Goal: Transaction & Acquisition: Purchase product/service

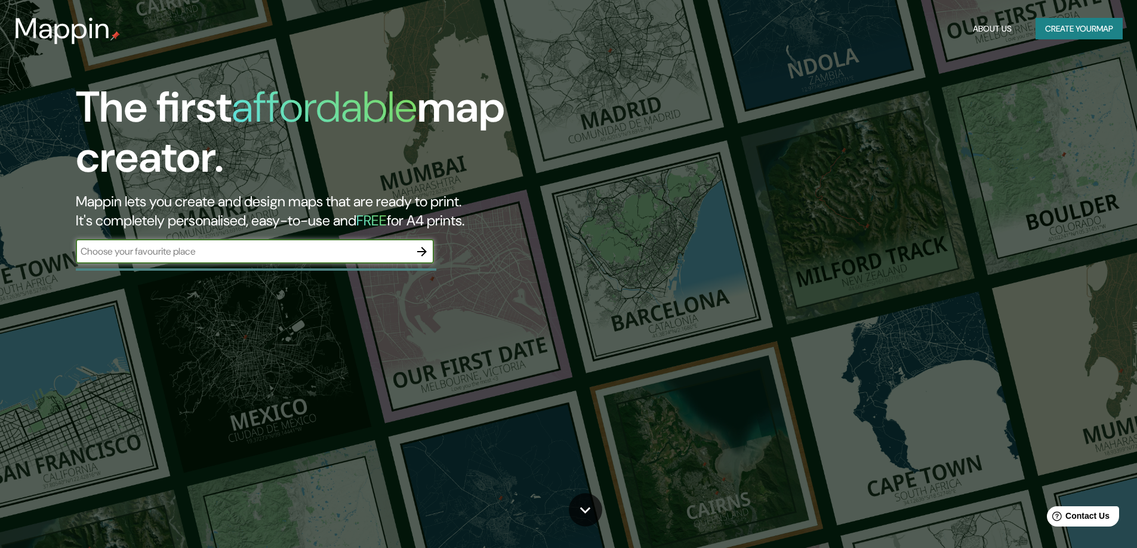
click at [335, 249] on input "text" at bounding box center [243, 252] width 334 height 14
type input "ribaforada"
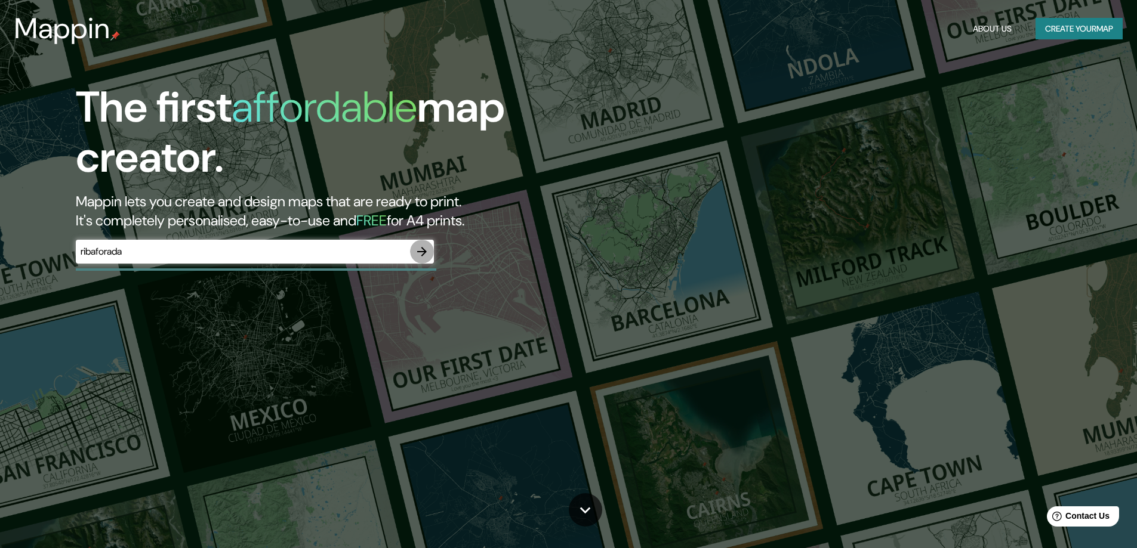
click at [422, 252] on icon "button" at bounding box center [422, 252] width 10 height 10
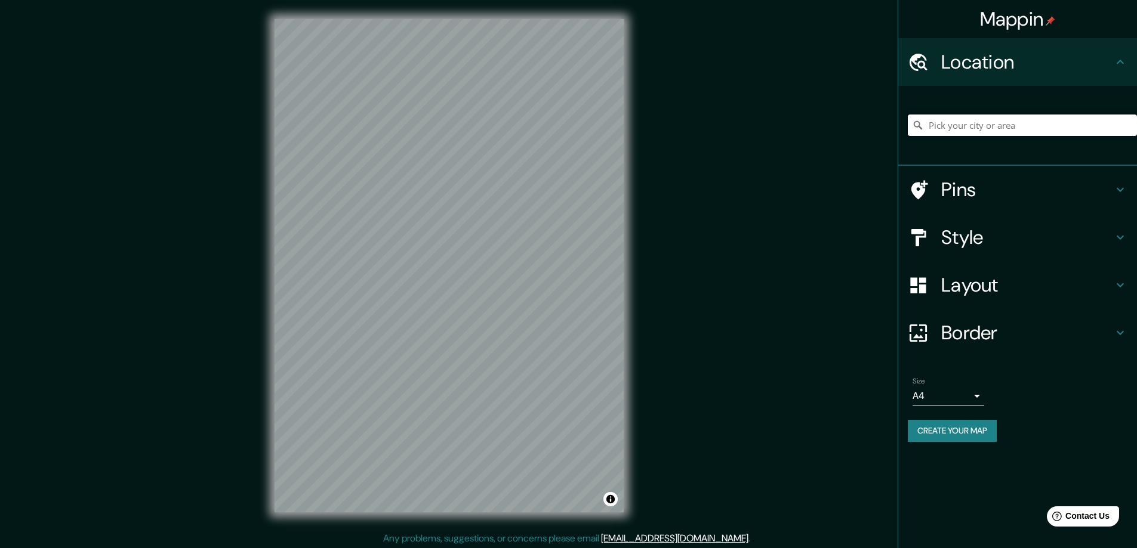
click at [1014, 125] on input "Pick your city or area" at bounding box center [1022, 125] width 229 height 21
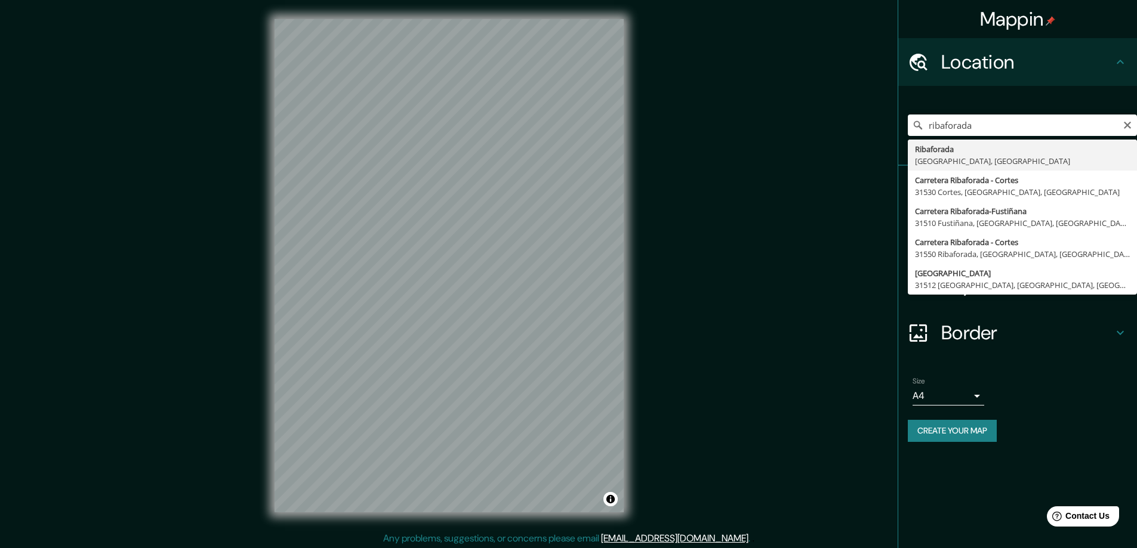
type input "Ribaforada, [GEOGRAPHIC_DATA], [GEOGRAPHIC_DATA]"
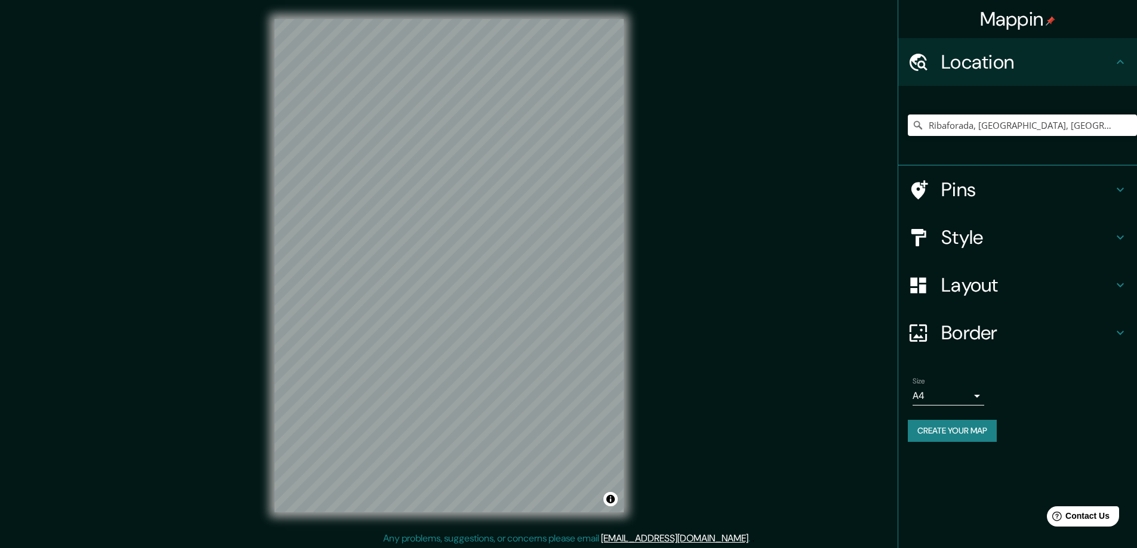
click at [755, 517] on div "Mappin Location [GEOGRAPHIC_DATA], [GEOGRAPHIC_DATA], [GEOGRAPHIC_DATA] Pins St…" at bounding box center [568, 275] width 1137 height 551
click at [1045, 199] on h4 "Pins" at bounding box center [1027, 190] width 172 height 24
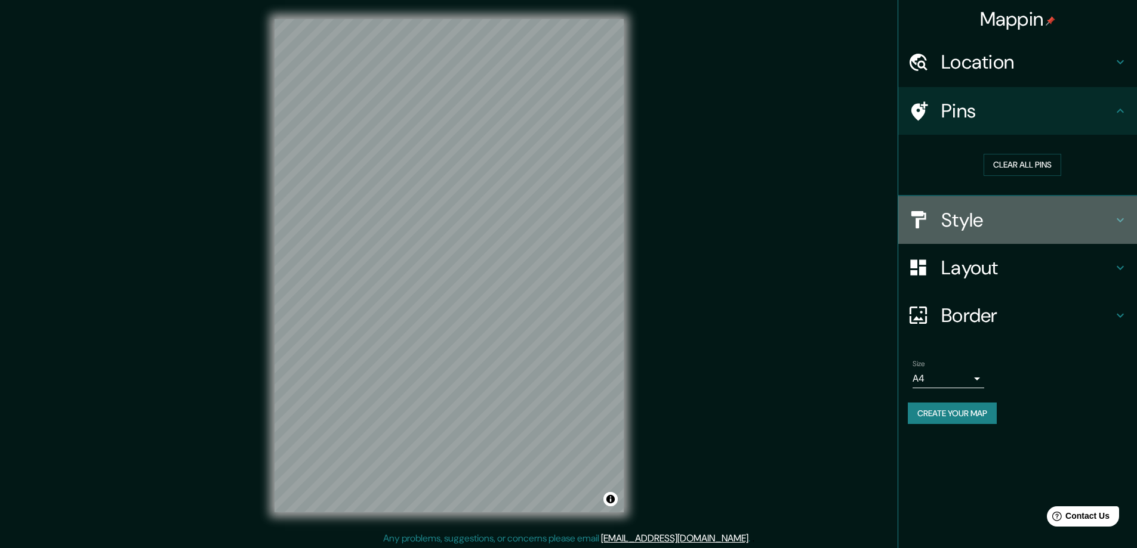
click at [1004, 211] on h4 "Style" at bounding box center [1027, 220] width 172 height 24
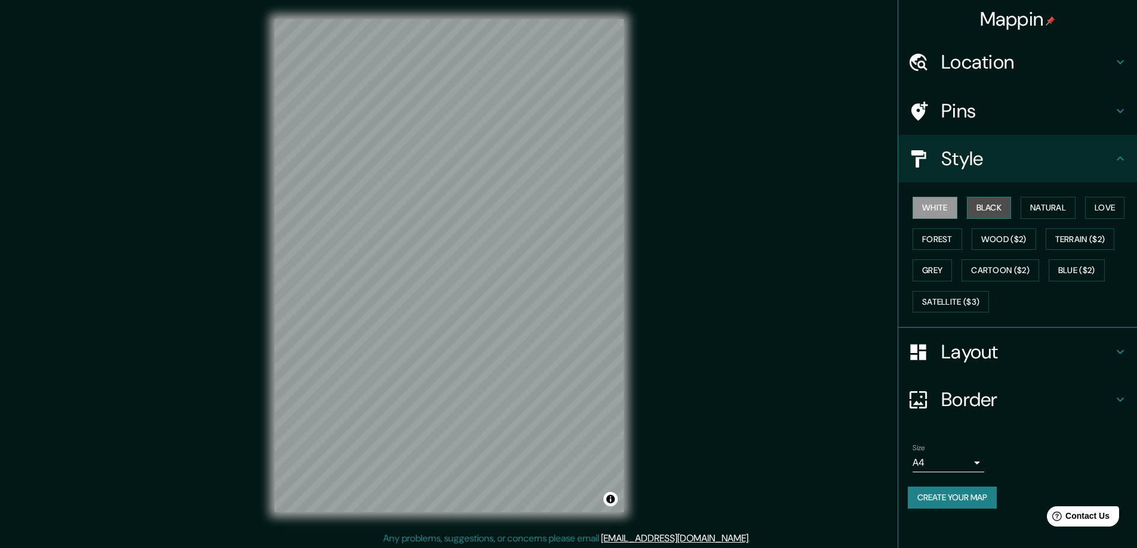
click at [993, 209] on button "Black" at bounding box center [989, 208] width 45 height 22
click at [1059, 204] on button "Natural" at bounding box center [1047, 208] width 55 height 22
click at [1108, 208] on button "Love" at bounding box center [1104, 208] width 39 height 22
drag, startPoint x: 1096, startPoint y: 238, endPoint x: 1048, endPoint y: 237, distance: 48.3
click at [1095, 238] on button "Terrain ($2)" at bounding box center [1079, 240] width 69 height 22
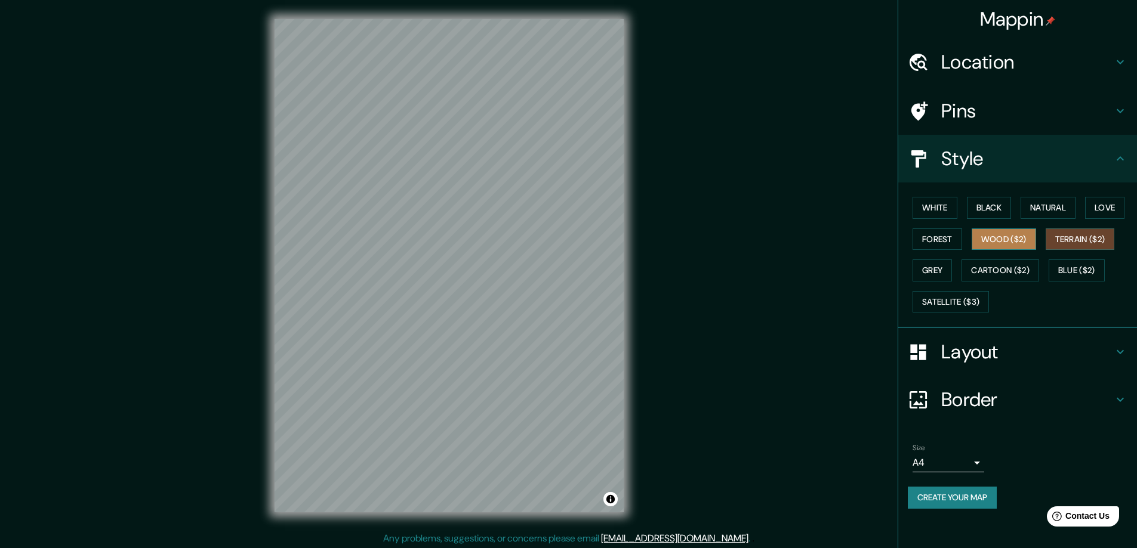
click at [1008, 237] on button "Wood ($2)" at bounding box center [1003, 240] width 64 height 22
click at [937, 237] on button "Forest" at bounding box center [937, 240] width 50 height 22
click at [936, 239] on button "Forest" at bounding box center [937, 240] width 50 height 22
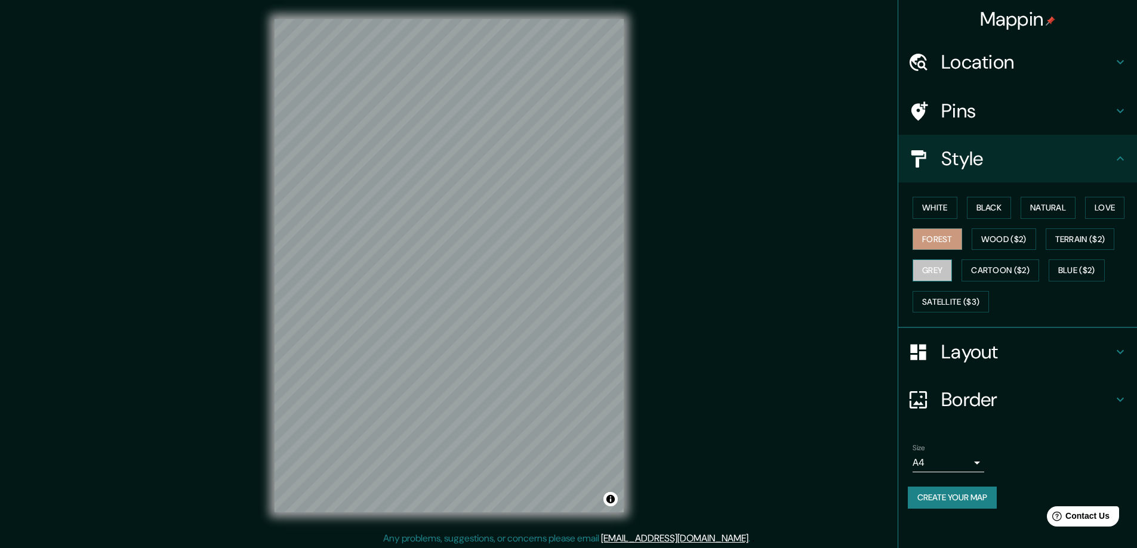
click at [934, 267] on button "Grey" at bounding box center [931, 271] width 39 height 22
click at [1009, 279] on button "Cartoon ($2)" at bounding box center [1000, 271] width 78 height 22
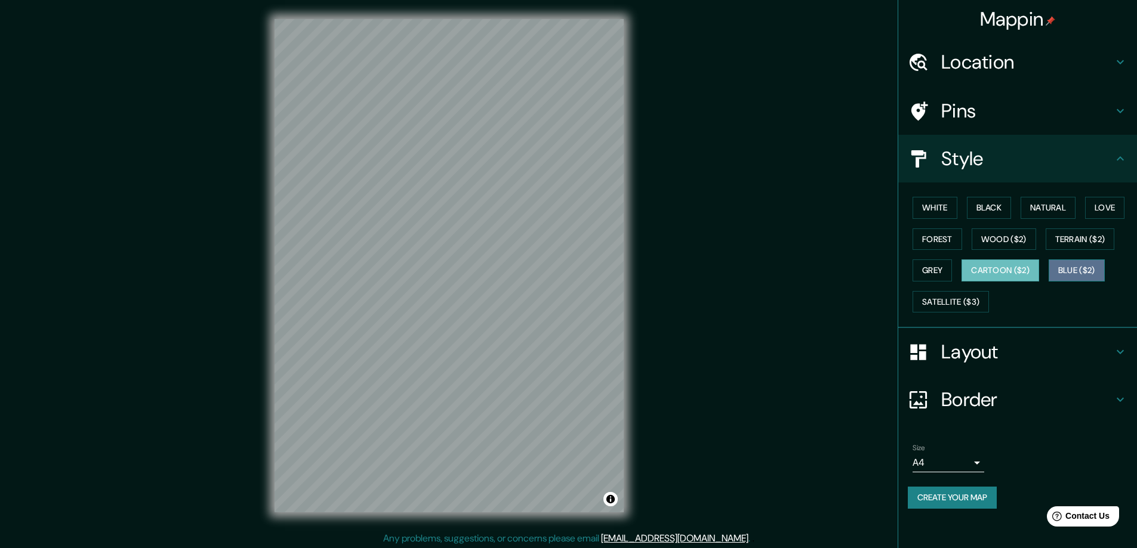
click at [1075, 267] on button "Blue ($2)" at bounding box center [1076, 271] width 56 height 22
click at [950, 301] on button "Satellite ($3)" at bounding box center [950, 302] width 76 height 22
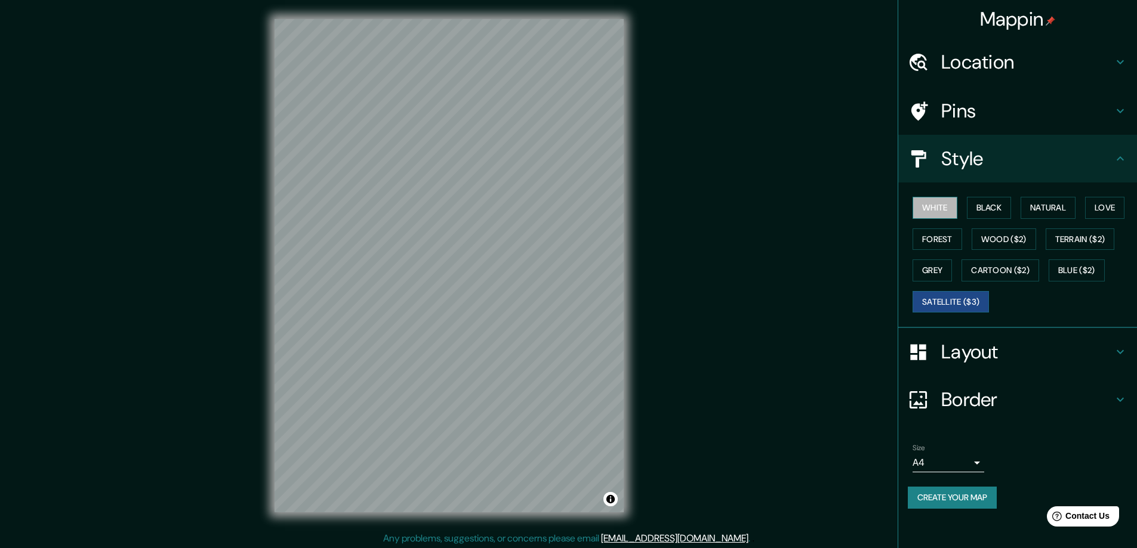
click at [927, 206] on button "White" at bounding box center [934, 208] width 45 height 22
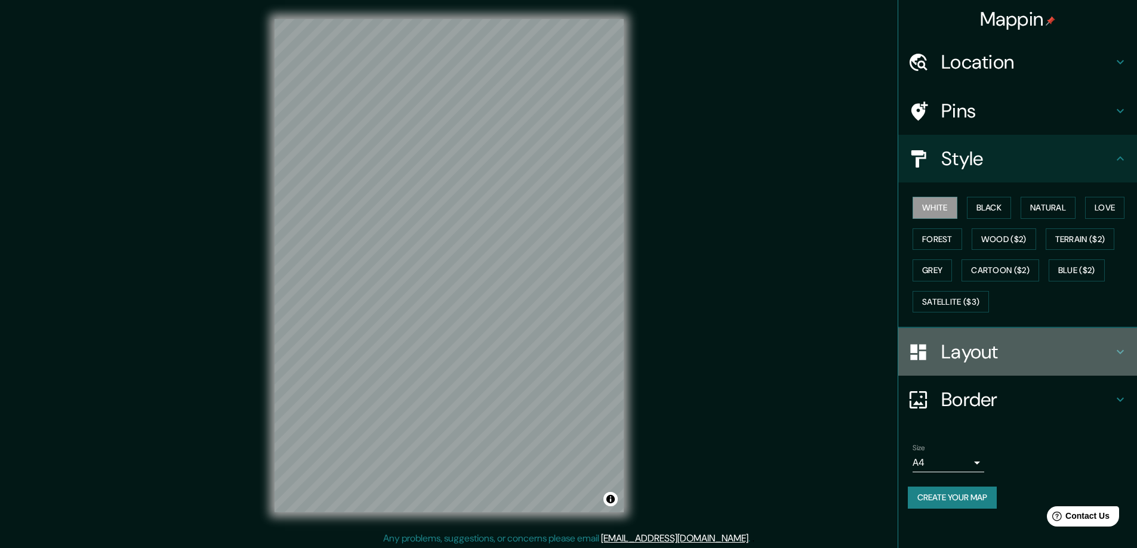
click at [968, 365] on div "Layout" at bounding box center [1017, 352] width 239 height 48
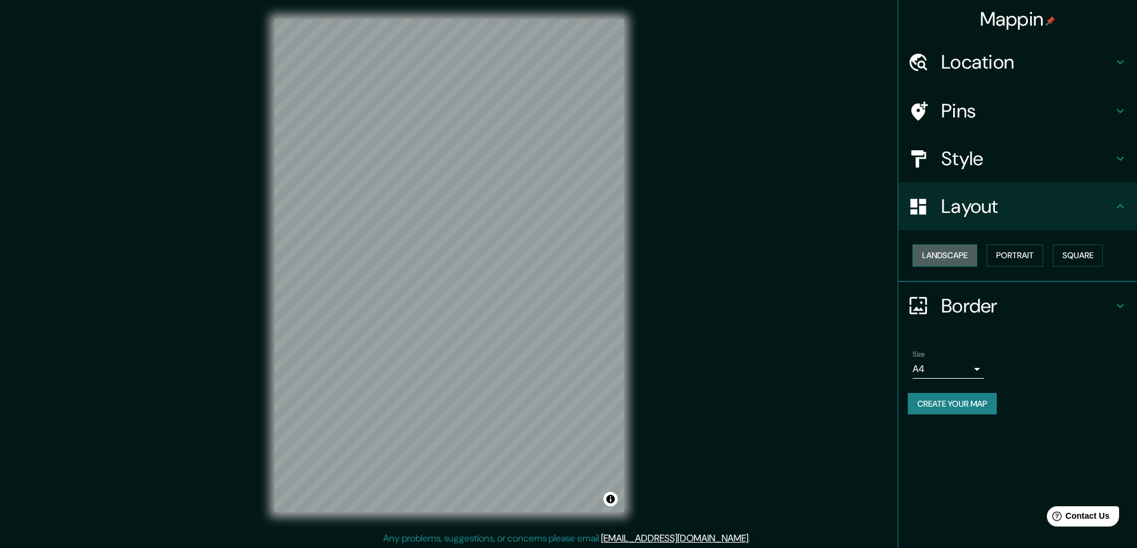
click at [956, 250] on button "Landscape" at bounding box center [944, 256] width 64 height 22
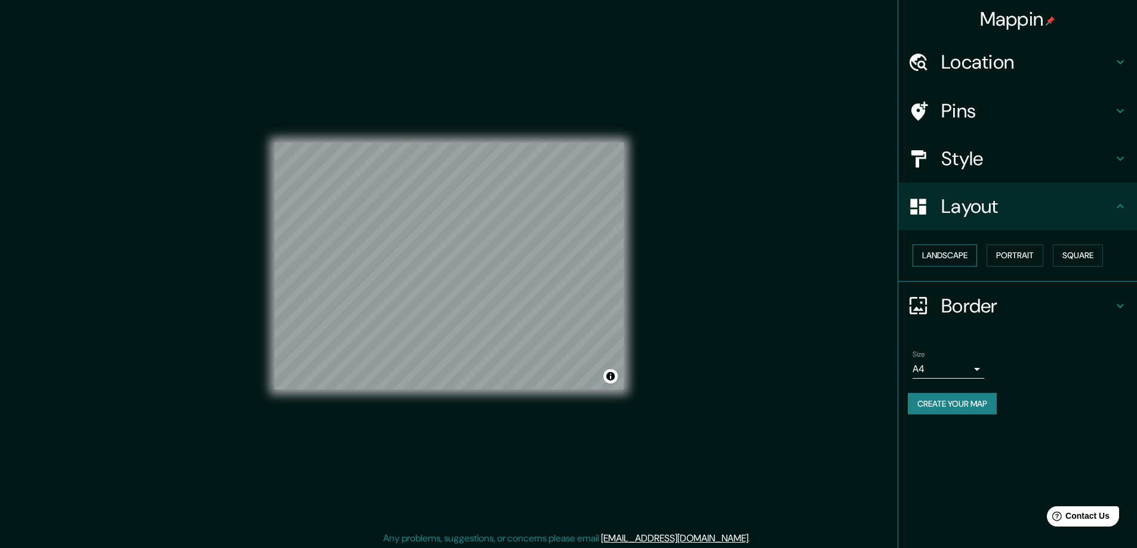
click at [956, 249] on button "Landscape" at bounding box center [944, 256] width 64 height 22
click at [1032, 250] on button "Portrait" at bounding box center [1014, 256] width 57 height 22
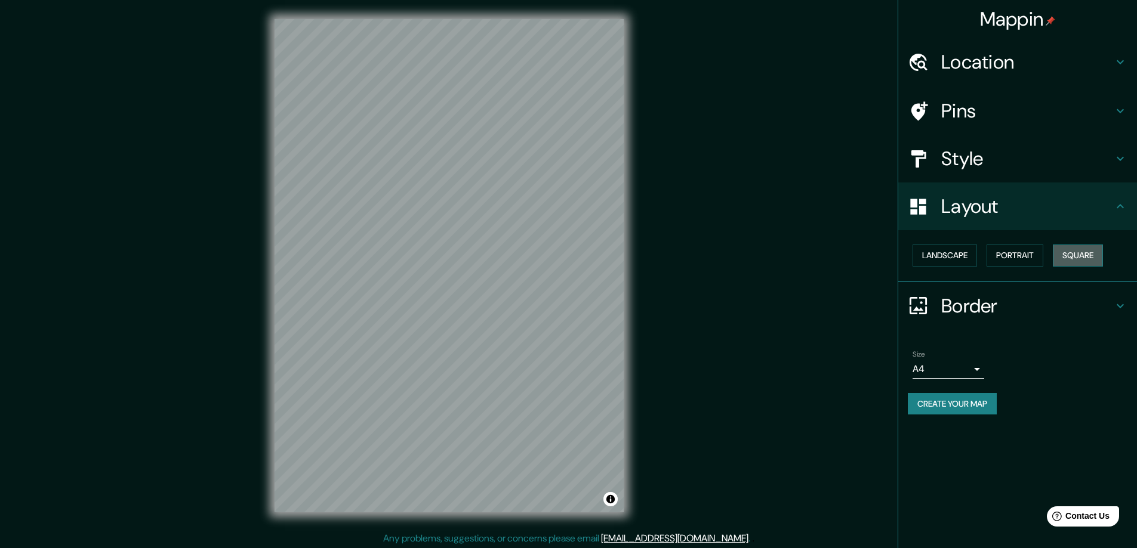
click at [1088, 256] on button "Square" at bounding box center [1078, 256] width 50 height 22
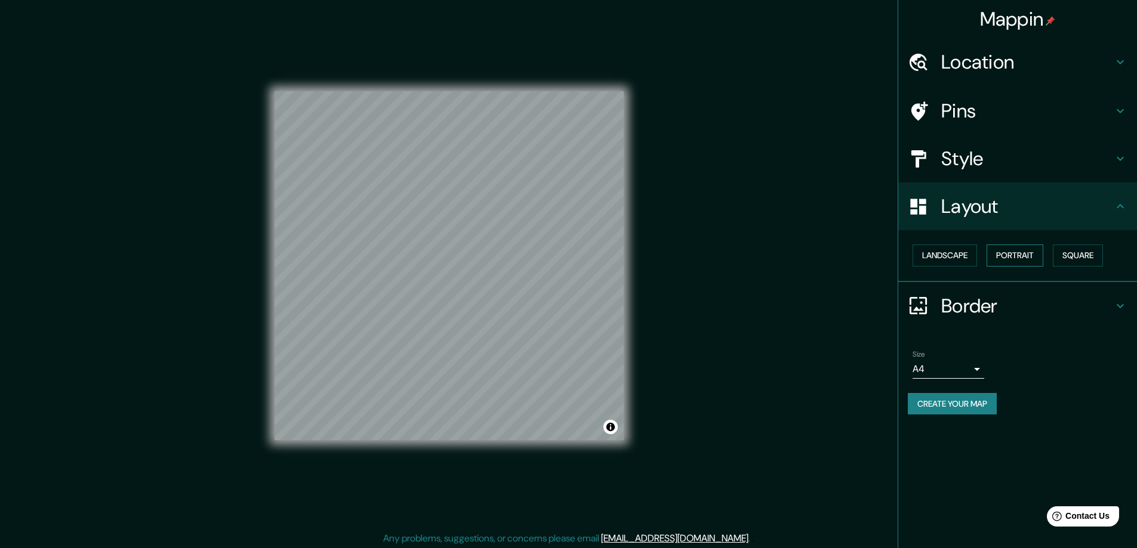
click at [1013, 254] on button "Portrait" at bounding box center [1014, 256] width 57 height 22
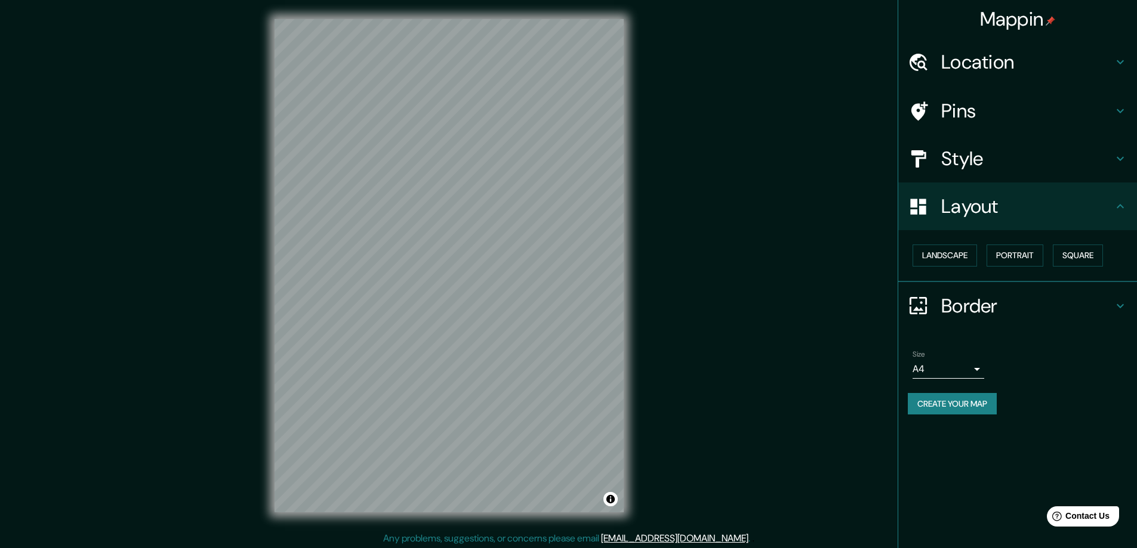
click at [992, 305] on h4 "Border" at bounding box center [1027, 306] width 172 height 24
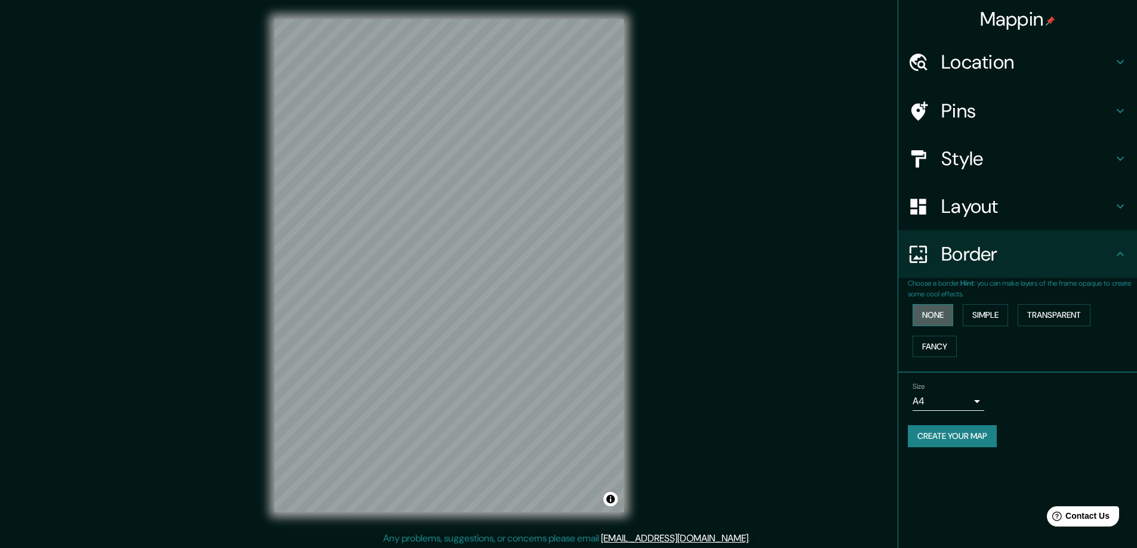
click at [930, 310] on button "None" at bounding box center [932, 315] width 41 height 22
click at [937, 314] on button "None" at bounding box center [932, 315] width 41 height 22
click at [996, 312] on button "Simple" at bounding box center [984, 315] width 45 height 22
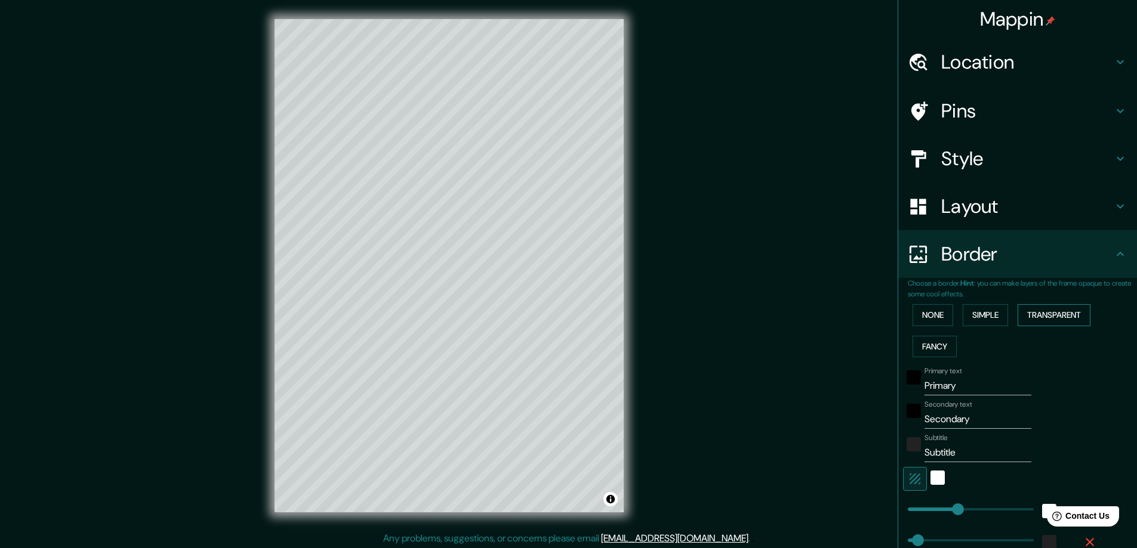
click at [1057, 314] on button "Transparent" at bounding box center [1053, 315] width 73 height 22
click at [979, 314] on button "Simple" at bounding box center [984, 315] width 45 height 22
click at [931, 342] on button "Fancy" at bounding box center [934, 347] width 44 height 22
click at [928, 345] on button "Fancy" at bounding box center [934, 347] width 44 height 22
type input "47"
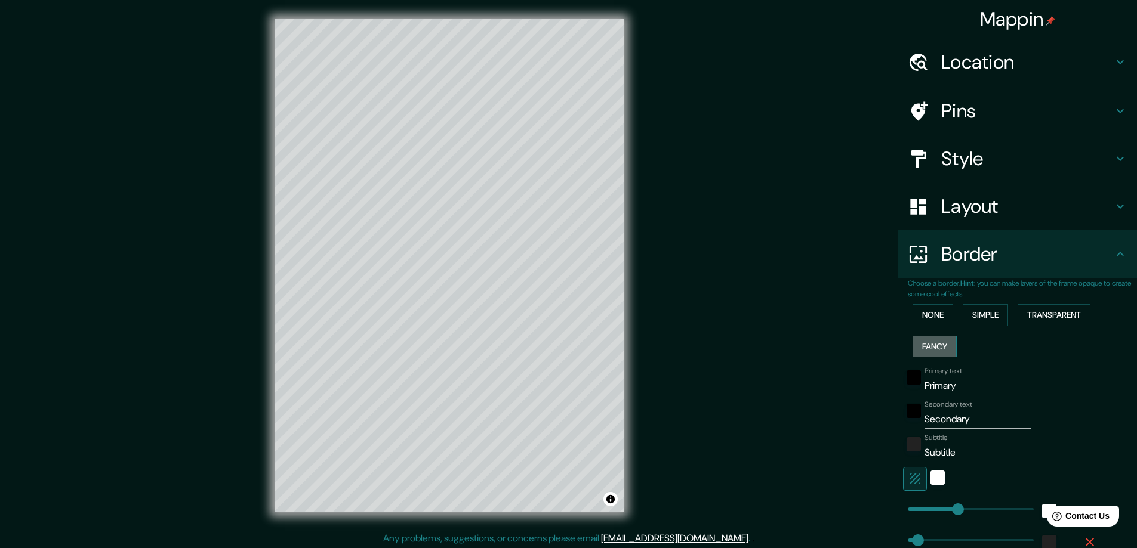
type input "47"
type input "23"
drag, startPoint x: 961, startPoint y: 395, endPoint x: 859, endPoint y: 351, distance: 110.9
click at [816, 366] on div "Mappin Location [GEOGRAPHIC_DATA], [GEOGRAPHIC_DATA], [GEOGRAPHIC_DATA] Pins St…" at bounding box center [568, 275] width 1137 height 551
type input "47"
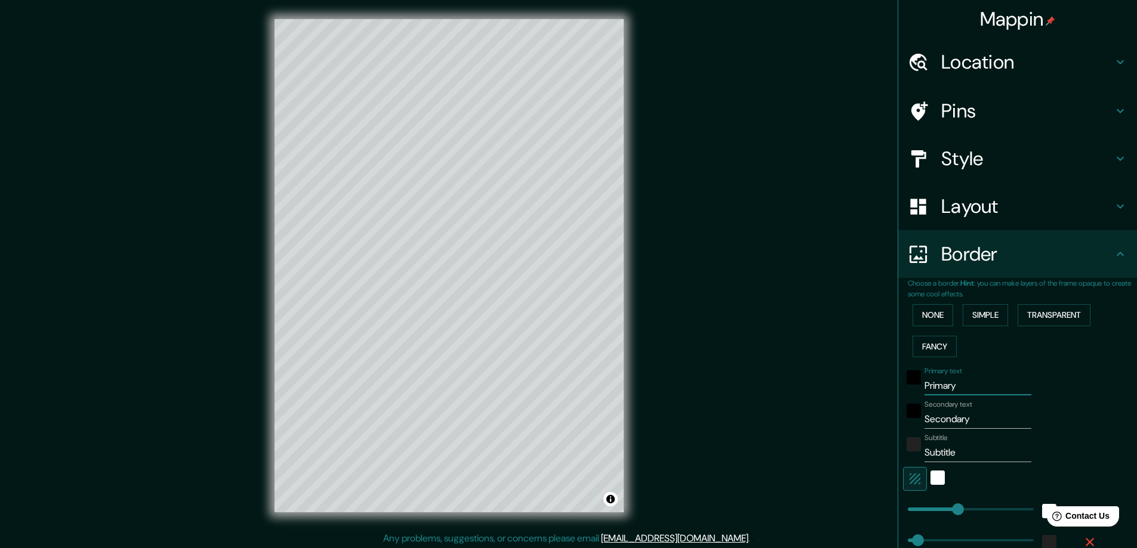
type input "47"
type input "23"
type input "R"
type input "47"
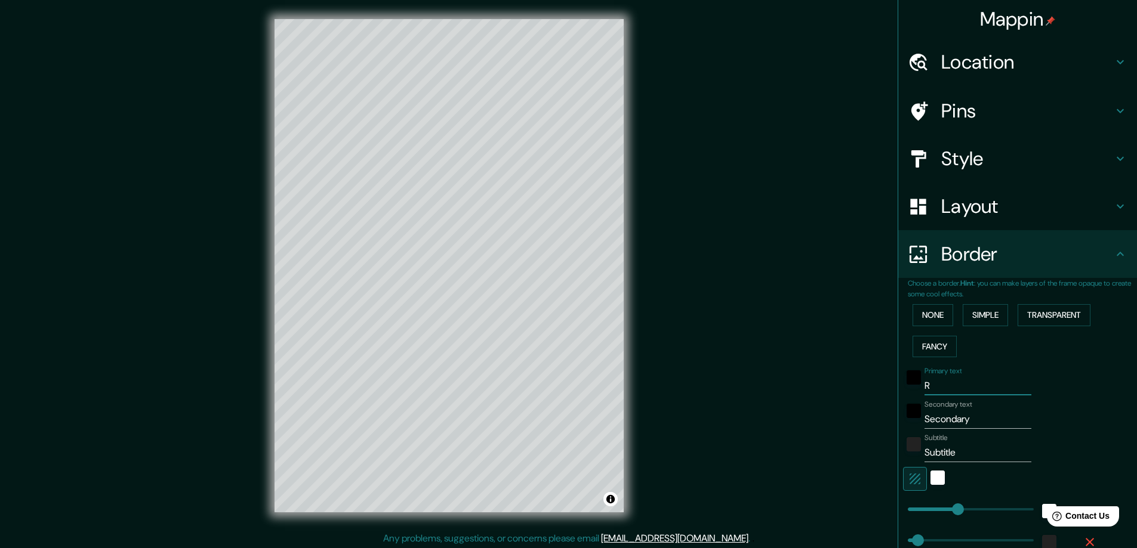
type input "23"
type input "Ri"
type input "47"
type input "23"
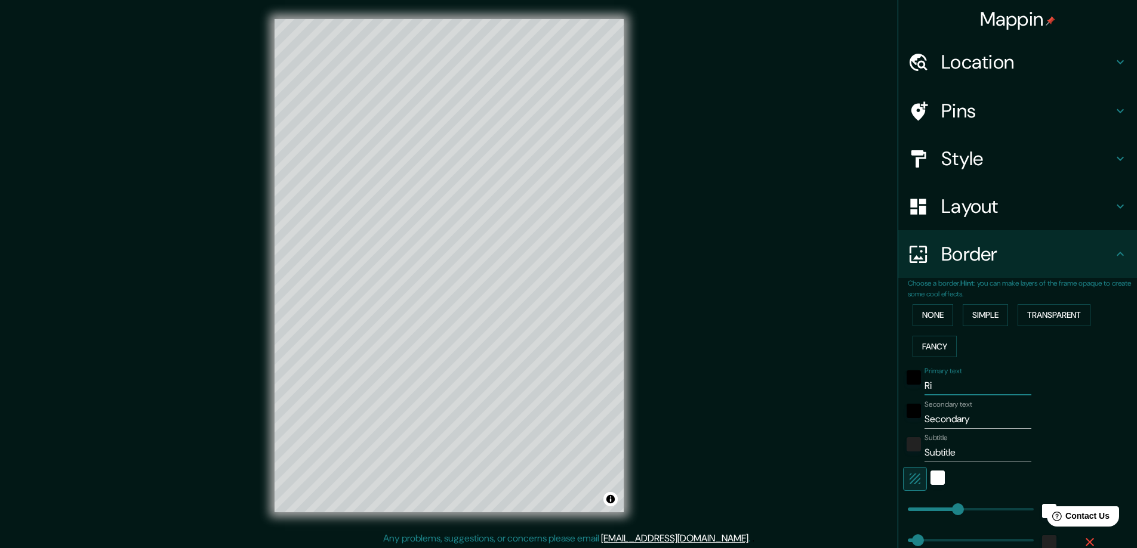
type input "Rib"
type input "47"
type input "23"
type input "Riba"
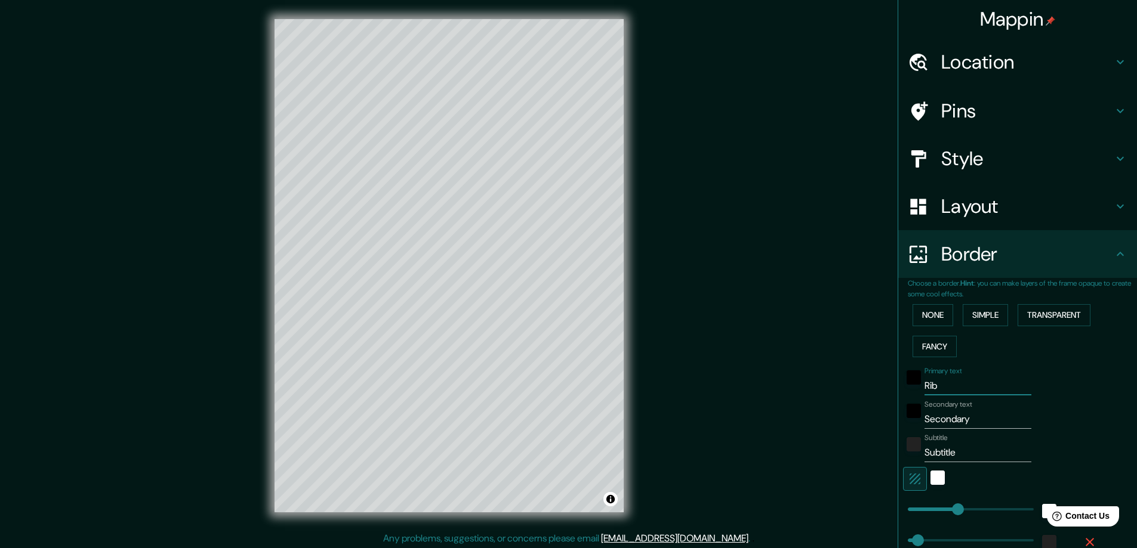
type input "47"
type input "23"
type input "Ribaf"
type input "47"
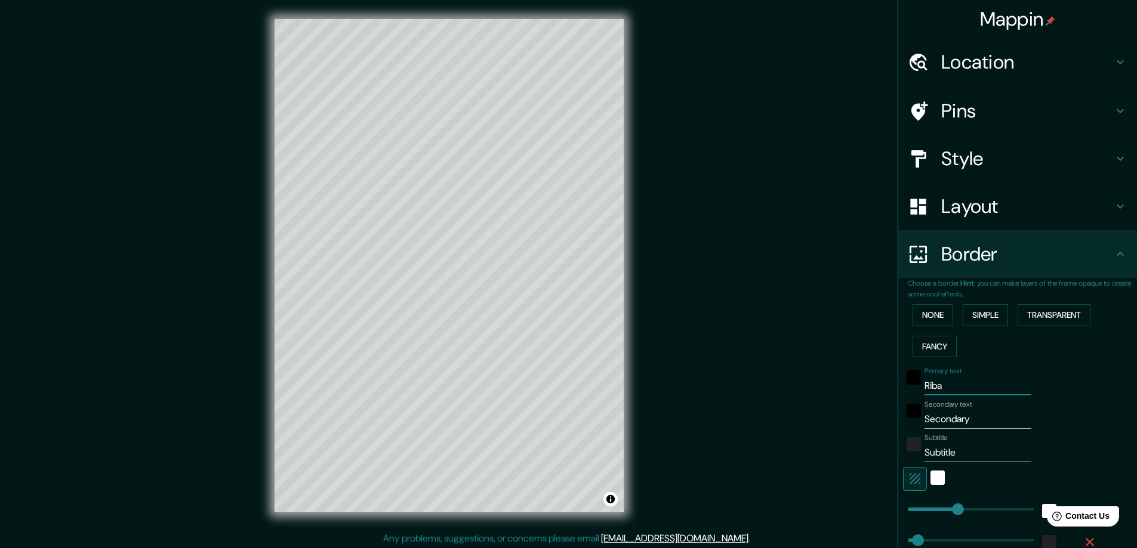
type input "47"
type input "23"
type input "Ribafo"
type input "47"
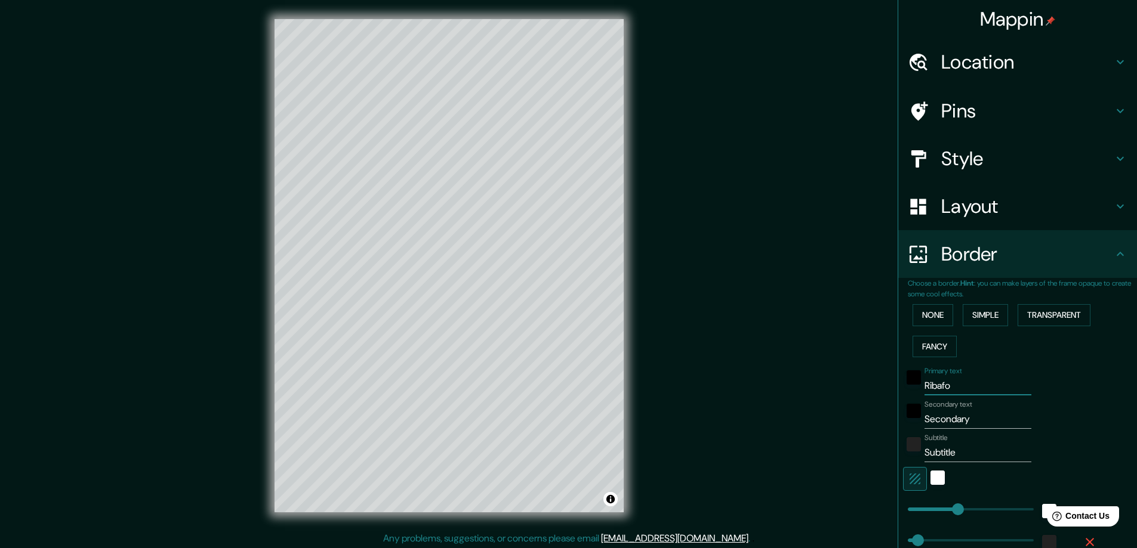
type input "23"
type input "Ribafor"
type input "47"
type input "23"
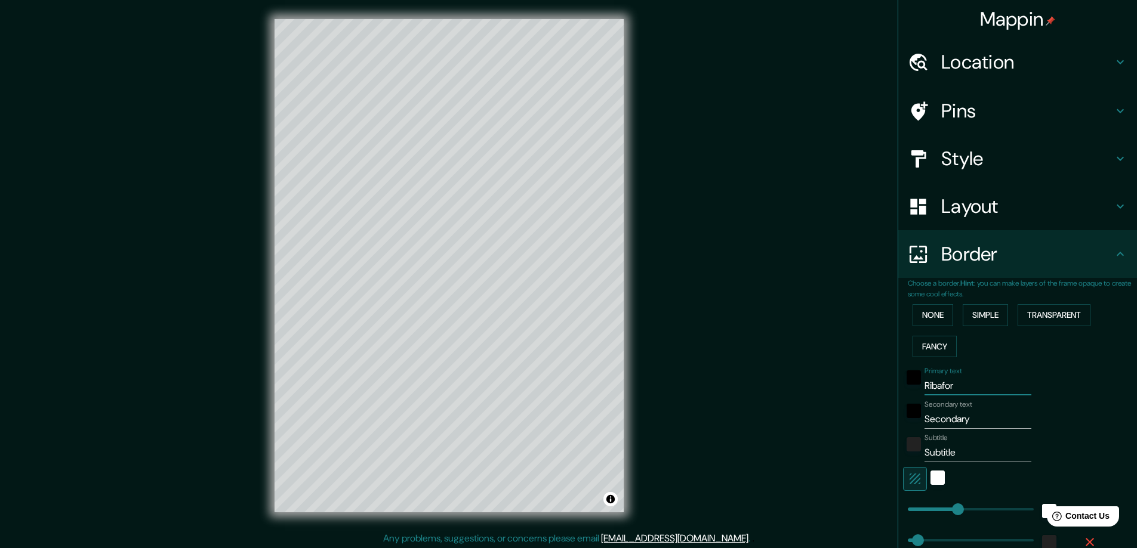
type input "Ribafora"
type input "47"
type input "23"
type input "Ribaforad"
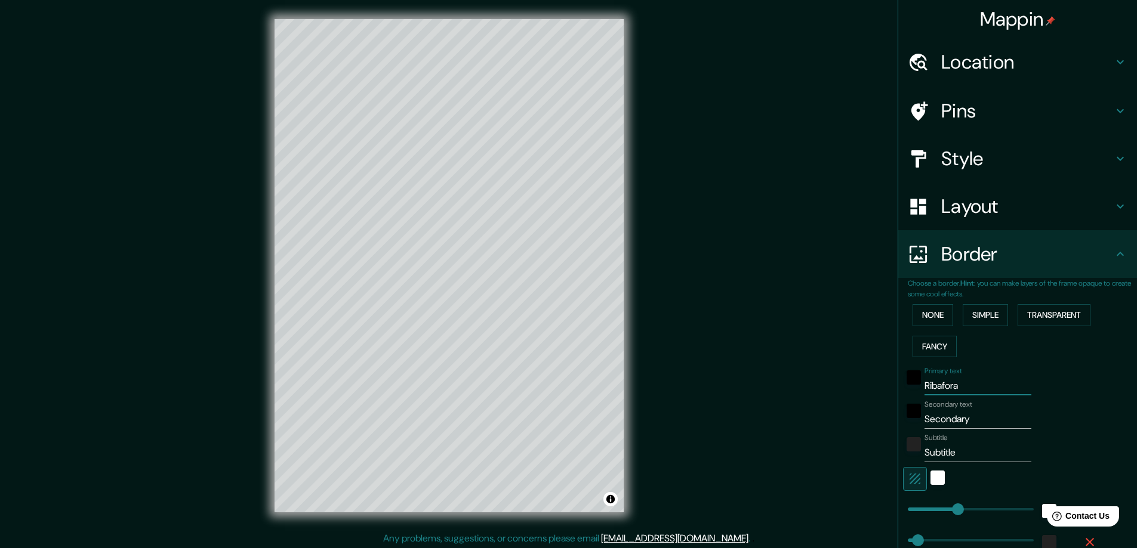
type input "47"
type input "23"
type input "Ribaforada"
type input "47"
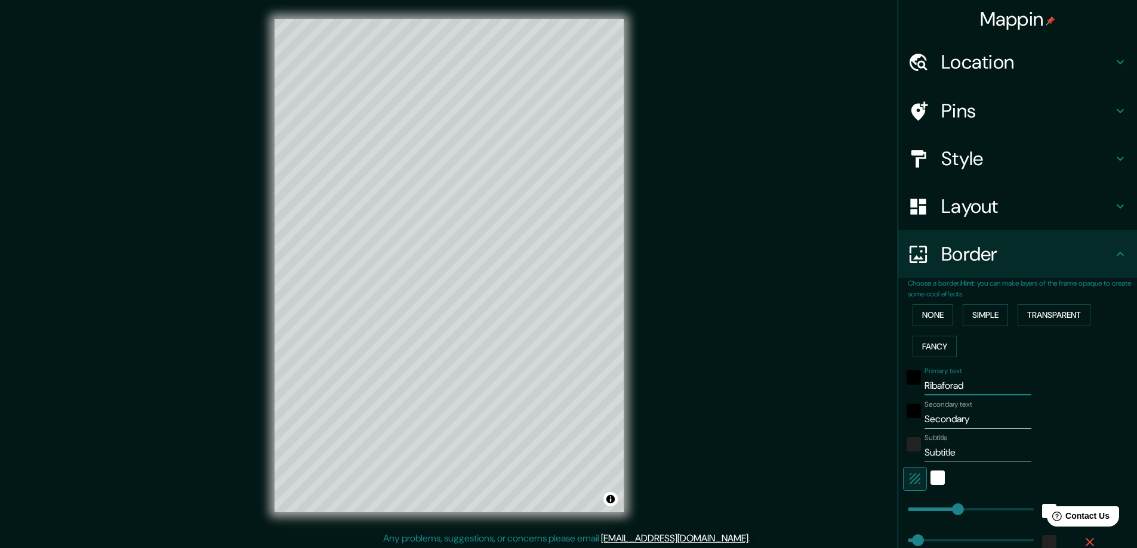
type input "47"
type input "23"
type input "Ribaforada"
drag, startPoint x: 970, startPoint y: 416, endPoint x: 804, endPoint y: 412, distance: 166.5
click at [799, 419] on div "Mappin Location Ribaforada, Navarra, España Pins Style Layout Border Choose a b…" at bounding box center [568, 275] width 1137 height 551
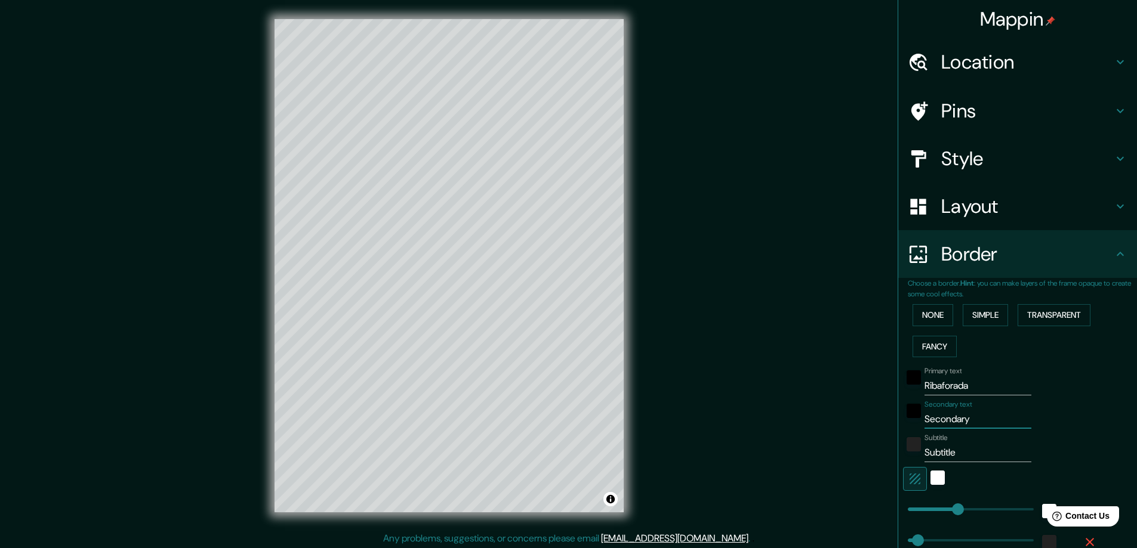
type input "47"
type input "23"
type input "D"
type input "47"
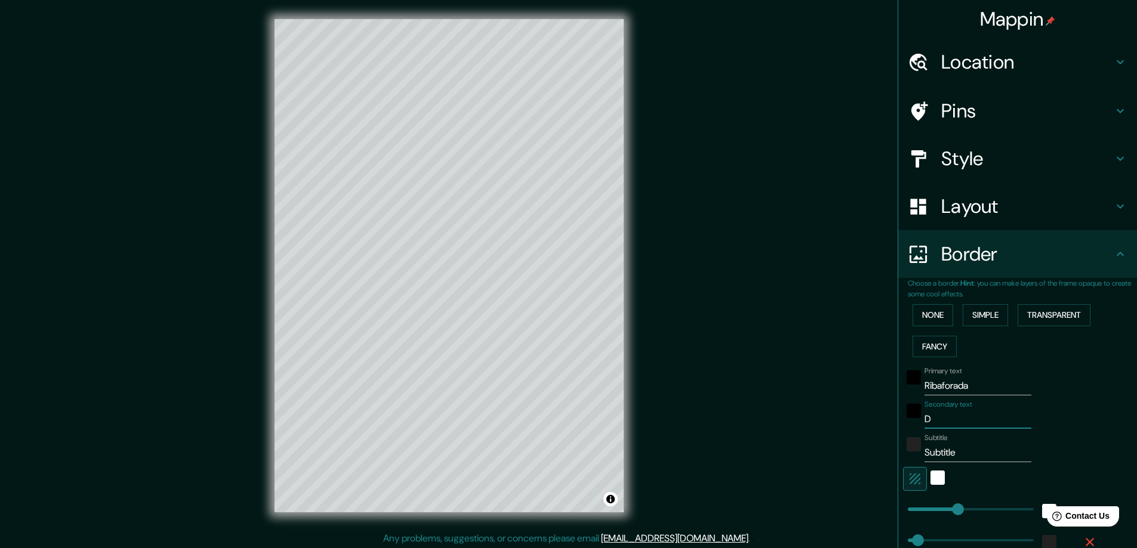
type input "47"
type input "23"
type input "Dí"
type input "47"
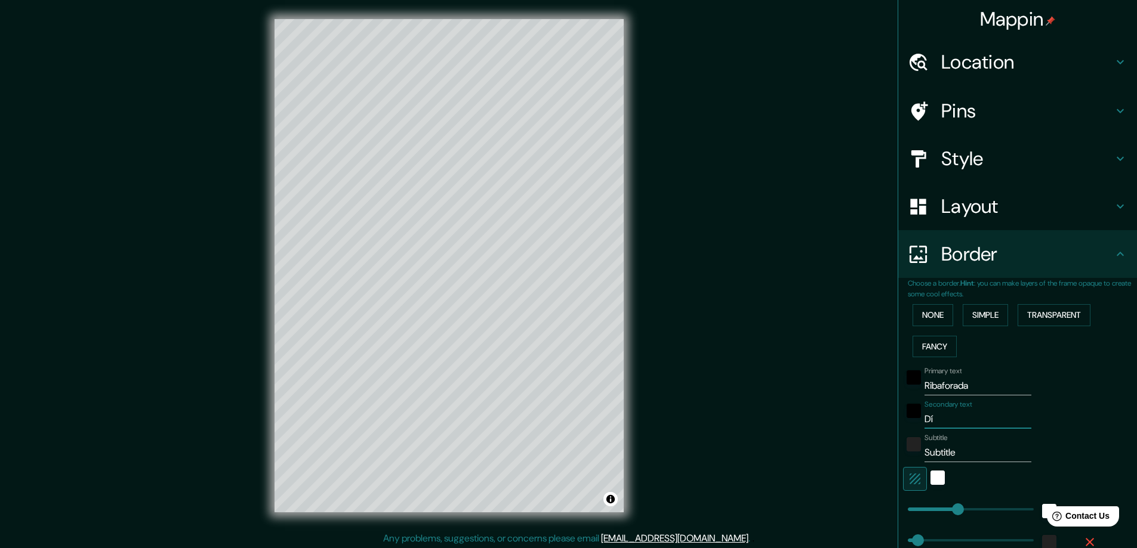
type input "23"
type input "Día"
type input "47"
type input "23"
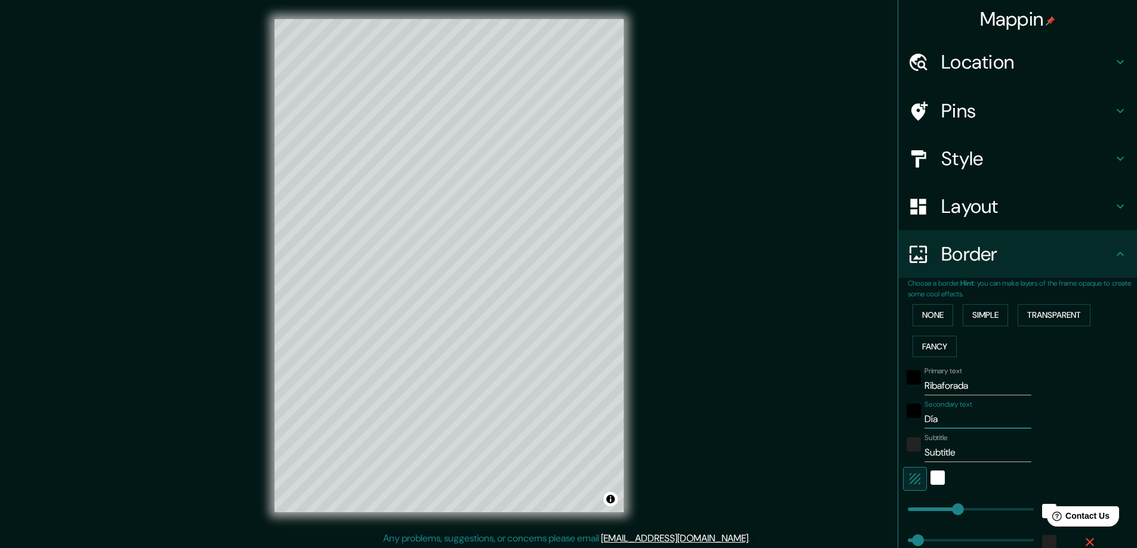
type input "Día"
type input "47"
type input "23"
type input "Día d"
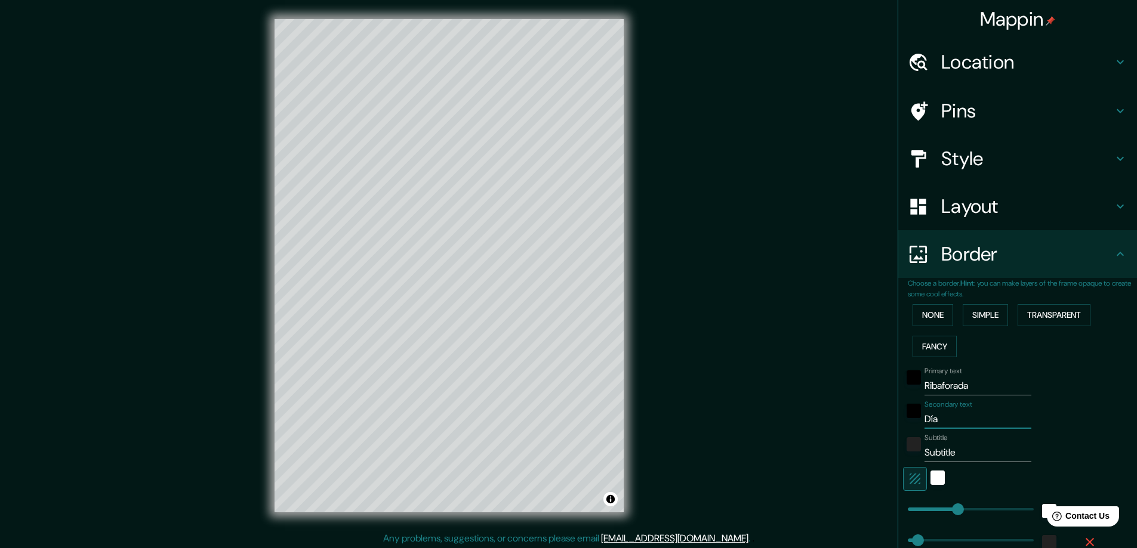
type input "47"
type input "23"
type input "Día de"
type input "47"
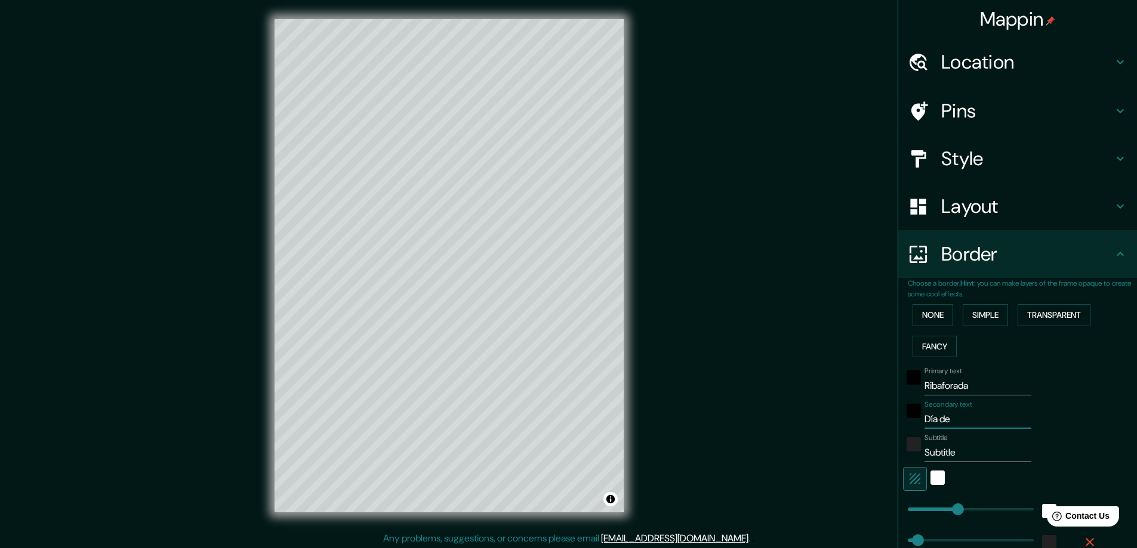
type input "47"
type input "23"
type input "Día de"
type input "47"
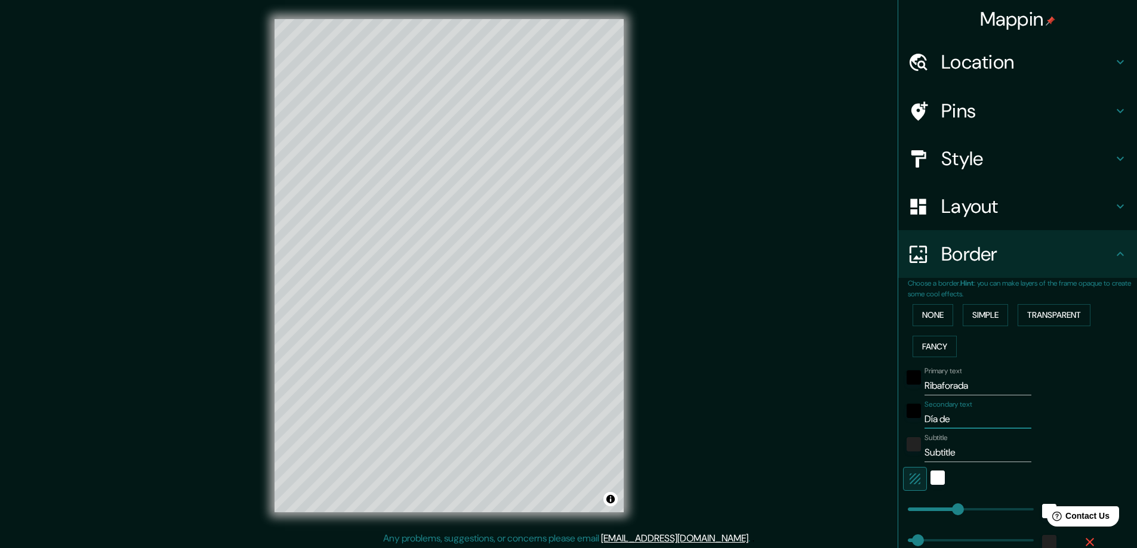
type input "23"
type input "Día de la"
type input "47"
type input "23"
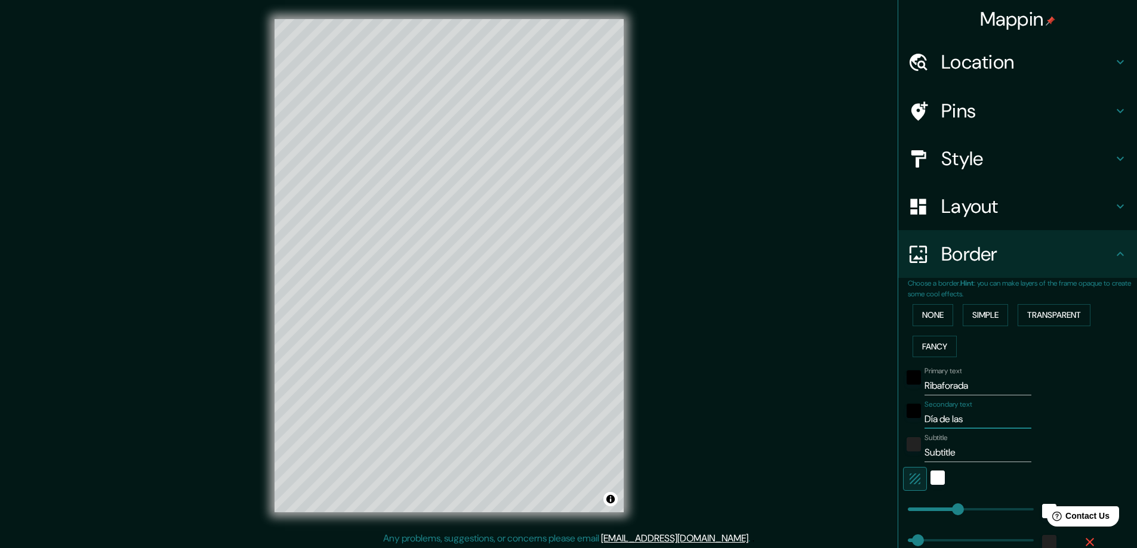
type input "Día de las"
type input "47"
type input "23"
type input "Día de las p"
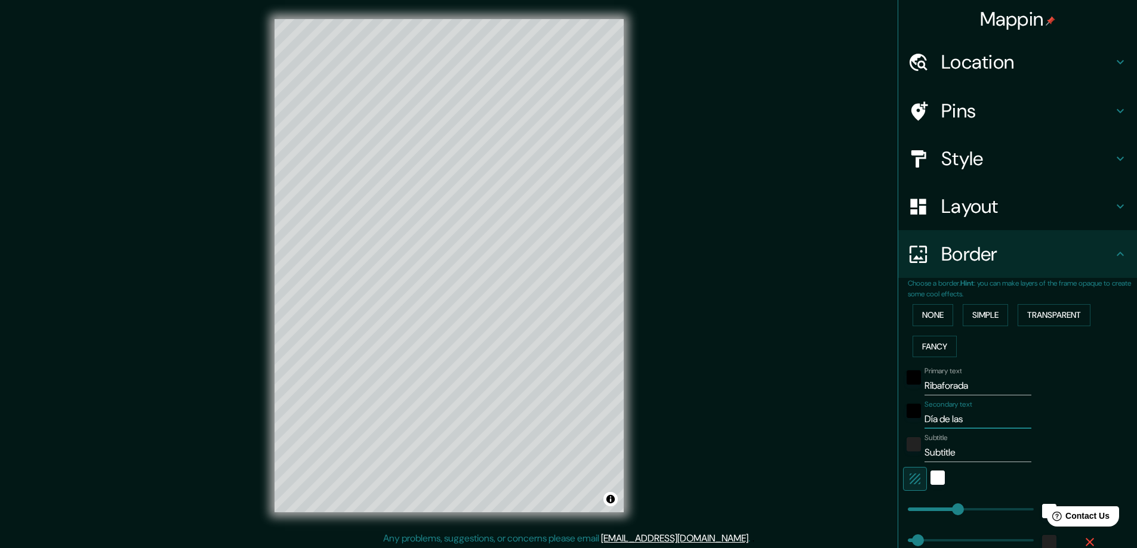
type input "47"
type input "23"
type input "Día de las pe"
type input "47"
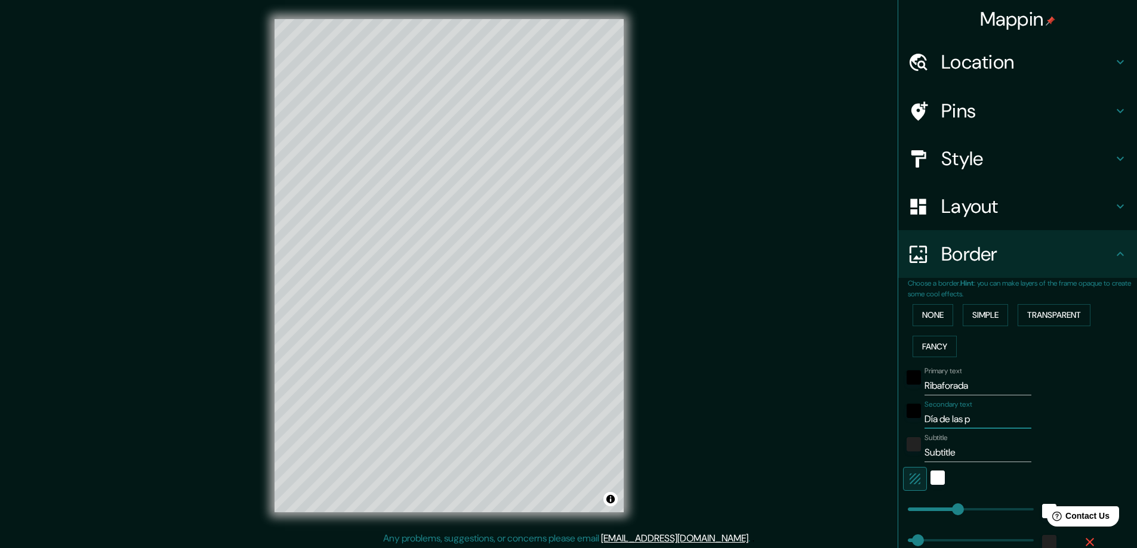
type input "47"
type input "23"
type input "Día de las peñ"
type input "47"
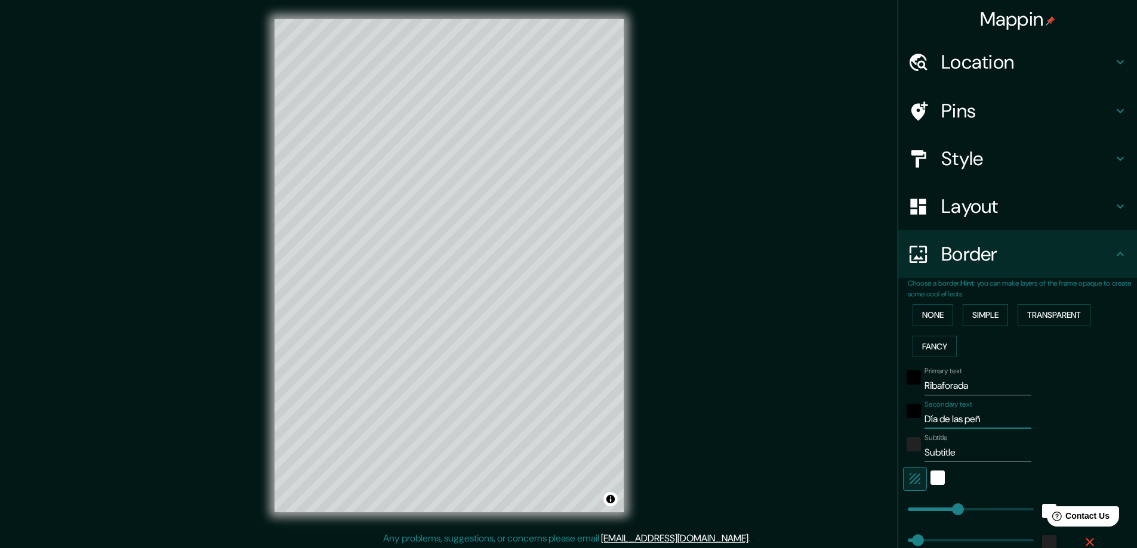
type input "23"
type input "Día de las peña"
type input "47"
type input "23"
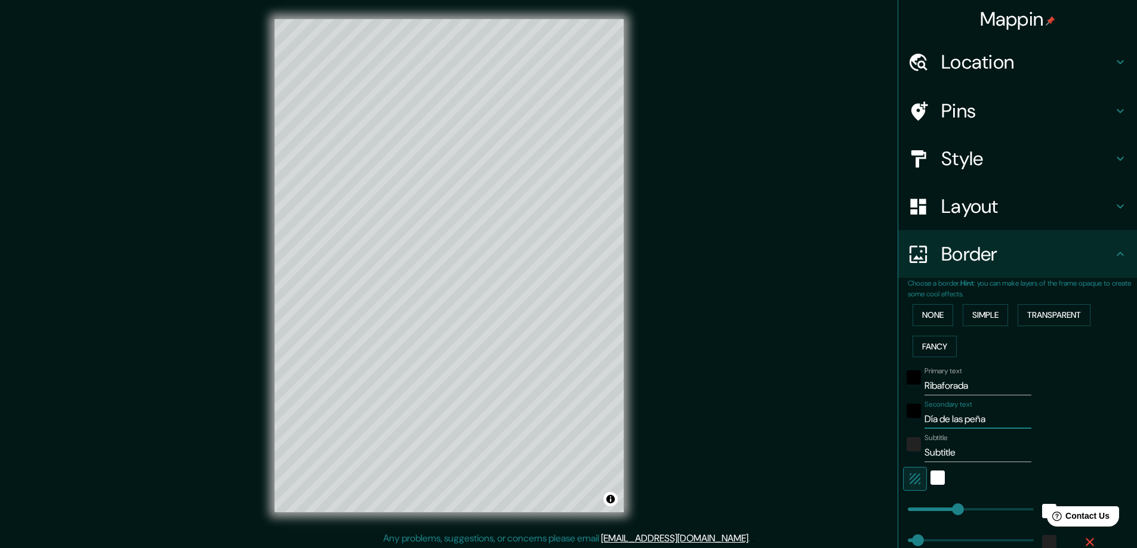
type input "Día de las peñas"
type input "47"
type input "23"
type input "Día de las peñas"
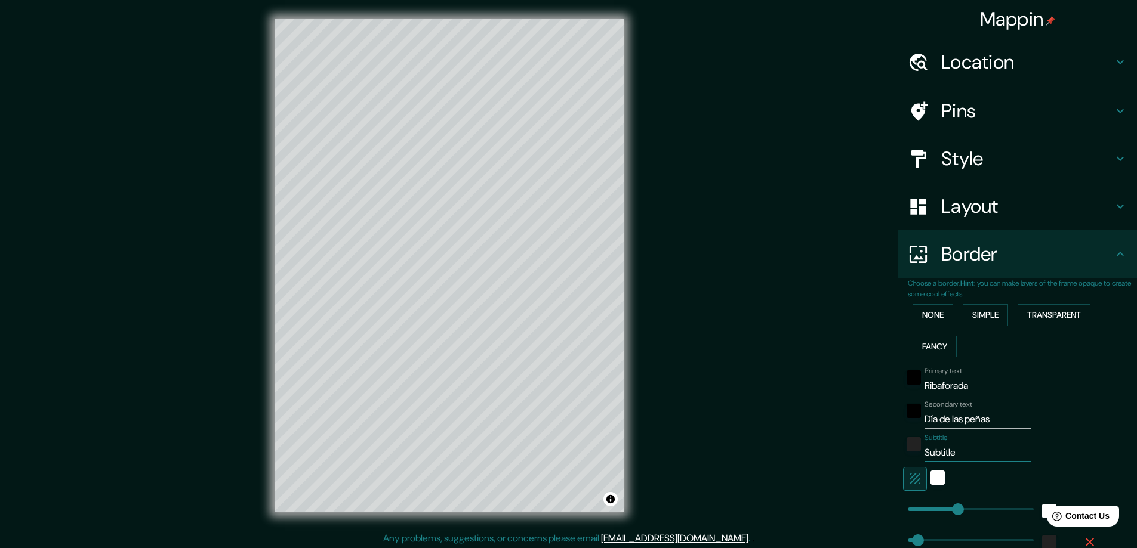
drag, startPoint x: 885, startPoint y: 450, endPoint x: 856, endPoint y: 437, distance: 32.0
click at [850, 441] on div "Mappin Location Ribaforada, Navarra, España Pins Style Layout Border Choose a b…" at bounding box center [568, 275] width 1137 height 551
type input "47"
type input "23"
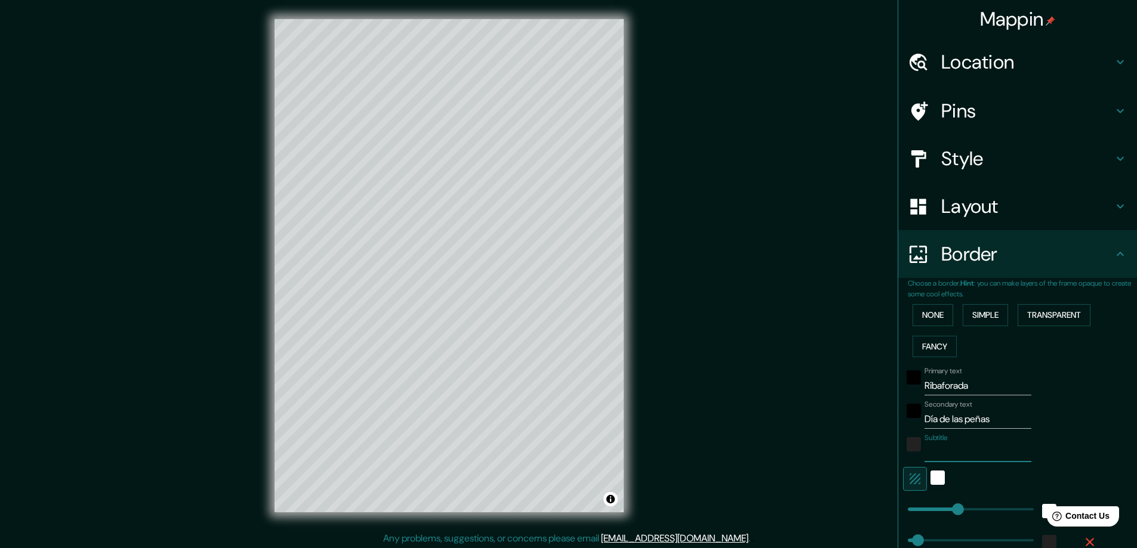
type input "C"
type input "47"
type input "23"
type input "CP"
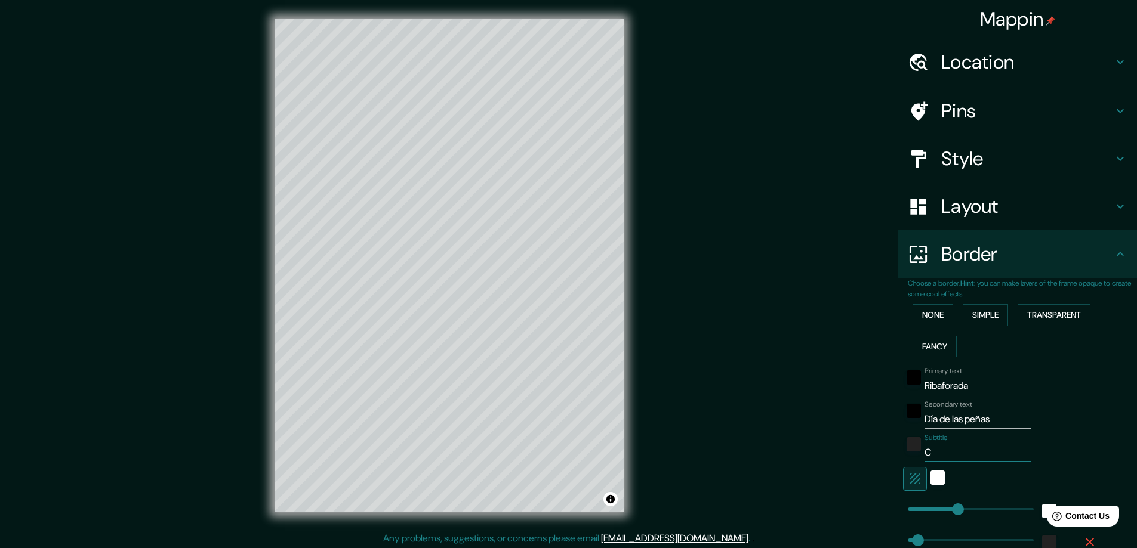
type input "47"
type input "23"
type input "CPR"
type input "47"
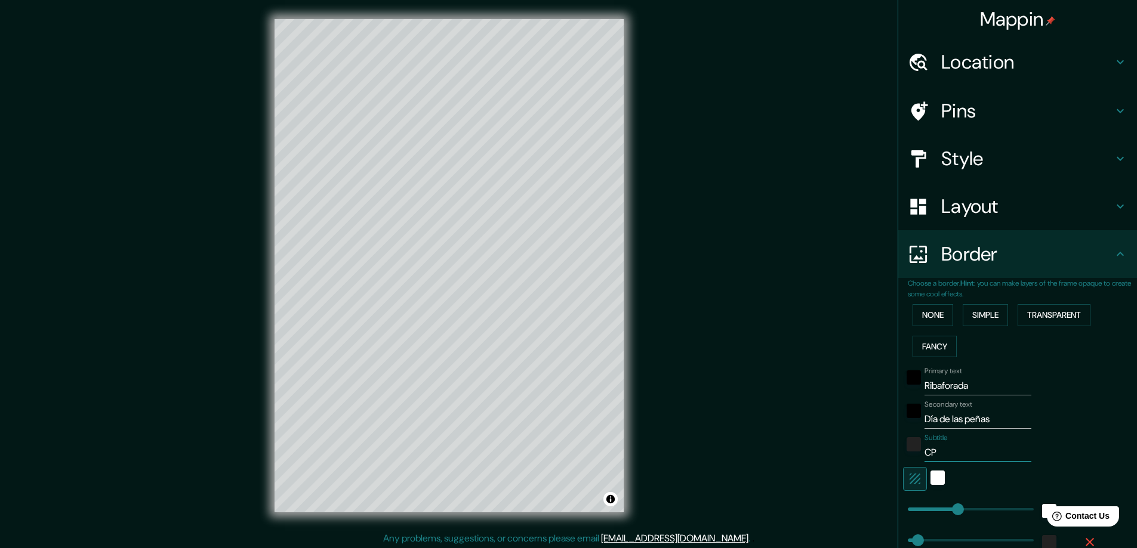
type input "47"
type input "23"
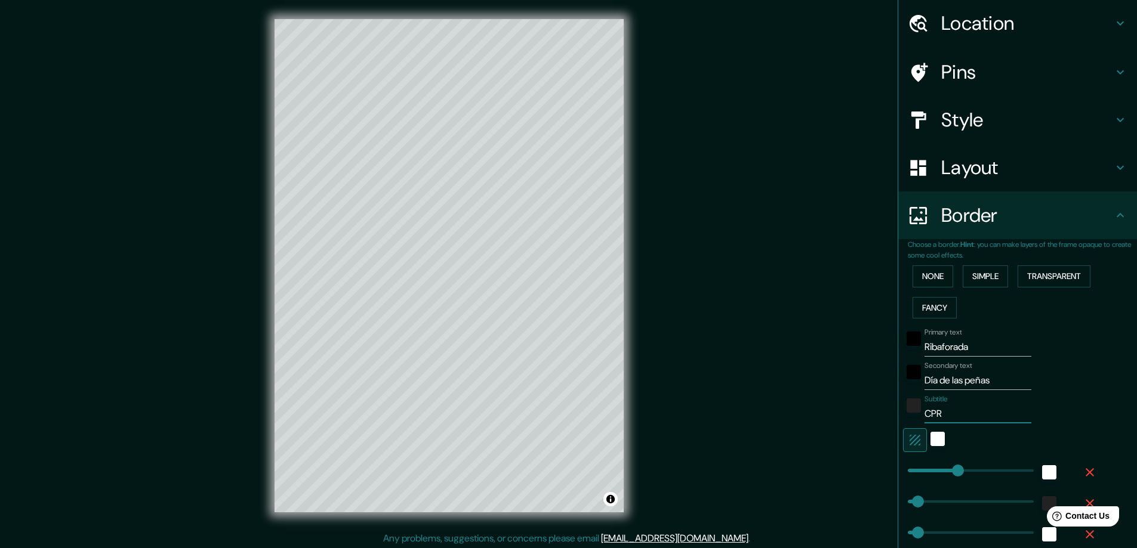
scroll to position [60, 0]
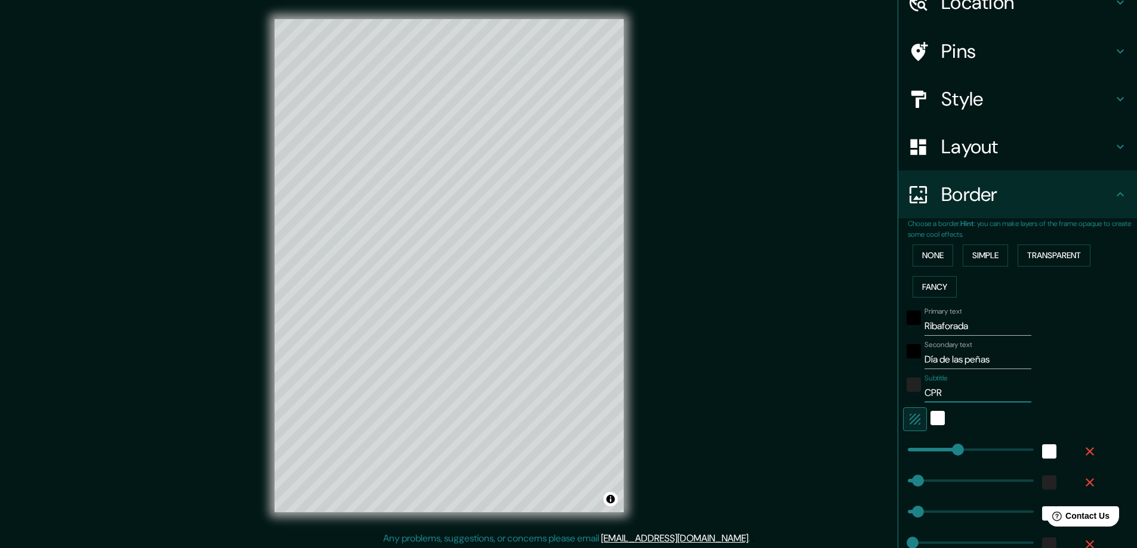
type input "CPR"
type input "144"
drag, startPoint x: 947, startPoint y: 451, endPoint x: 930, endPoint y: 451, distance: 17.3
type input "47"
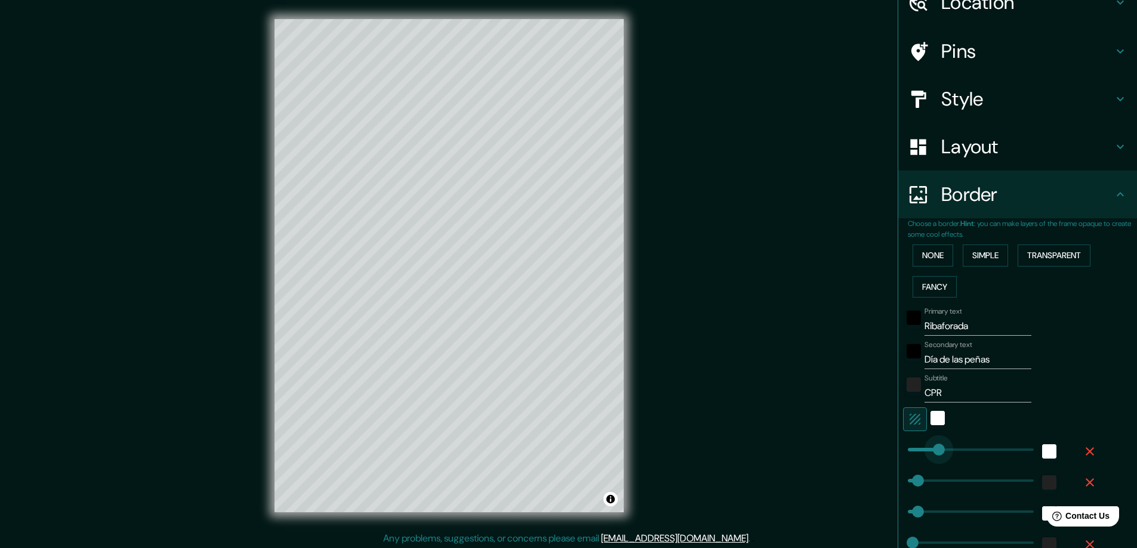
type input "23"
type input "317"
drag, startPoint x: 914, startPoint y: 484, endPoint x: 967, endPoint y: 487, distance: 53.2
type input "47"
type input "23"
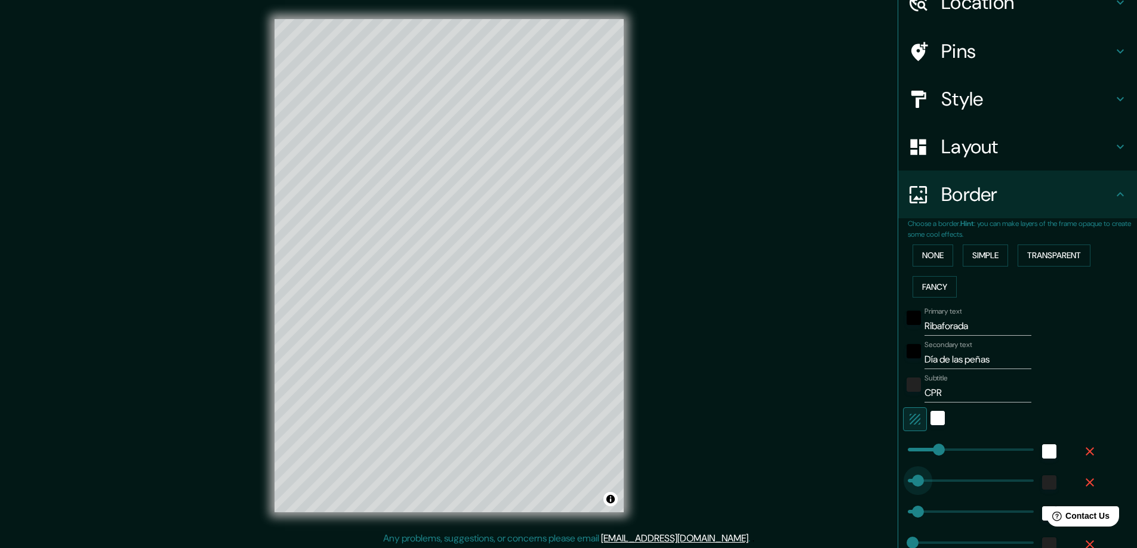
type input "36"
drag, startPoint x: 961, startPoint y: 483, endPoint x: 906, endPoint y: 484, distance: 54.3
type input "47"
type input "23"
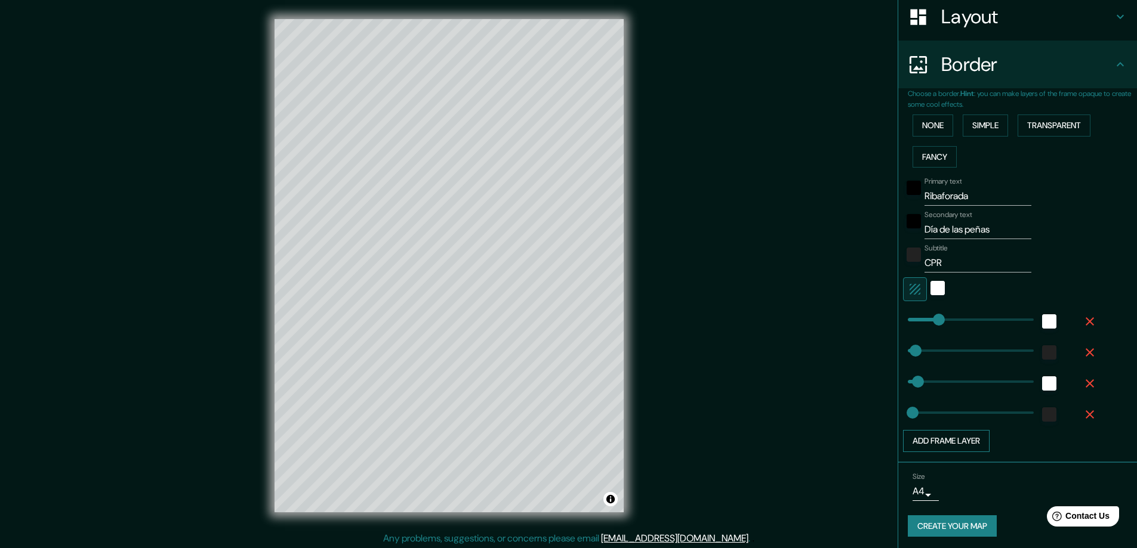
scroll to position [193, 0]
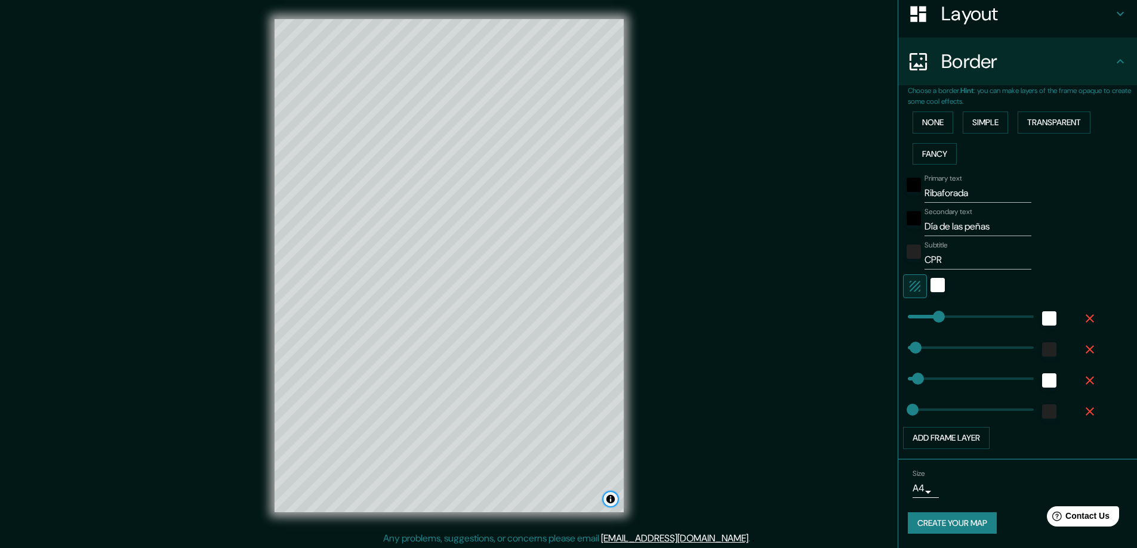
click at [613, 501] on button "Toggle attribution" at bounding box center [610, 499] width 14 height 14
click at [616, 501] on button "Toggle attribution" at bounding box center [610, 499] width 14 height 14
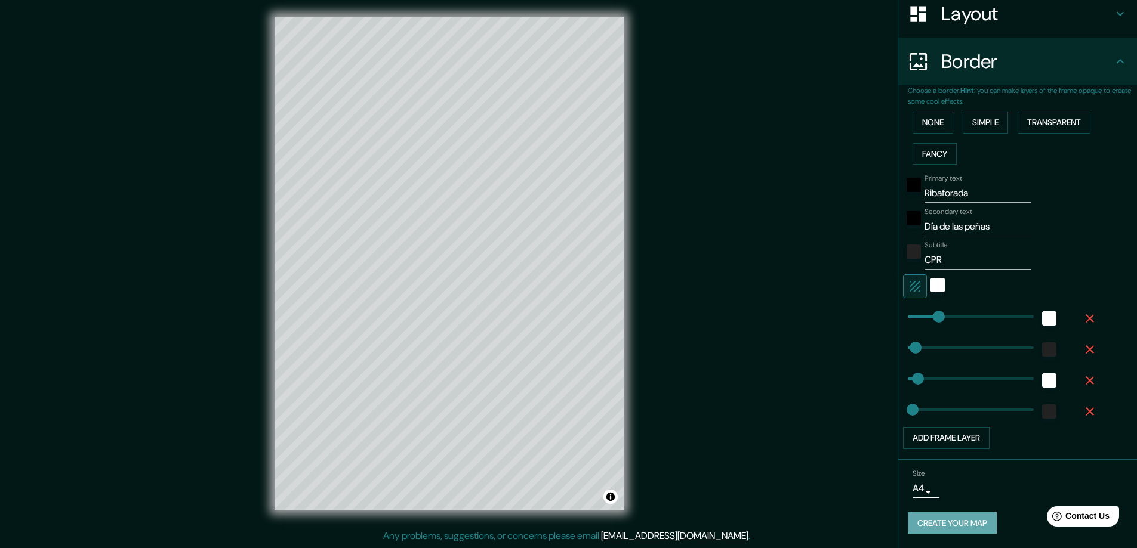
click at [967, 516] on button "Create your map" at bounding box center [952, 524] width 89 height 22
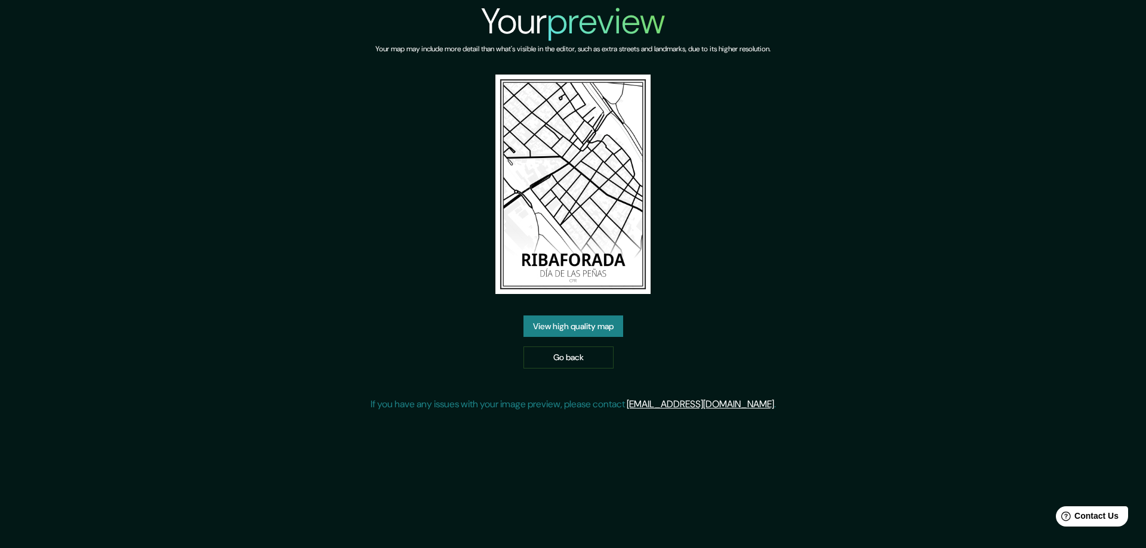
click at [607, 325] on link "View high quality map" at bounding box center [573, 327] width 100 height 22
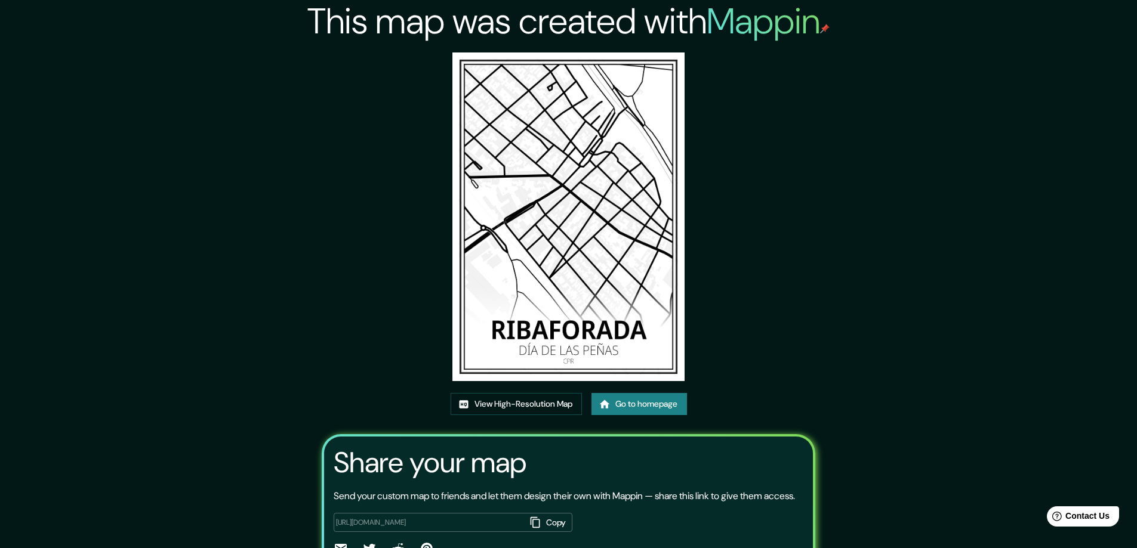
click at [620, 198] on img at bounding box center [568, 217] width 233 height 329
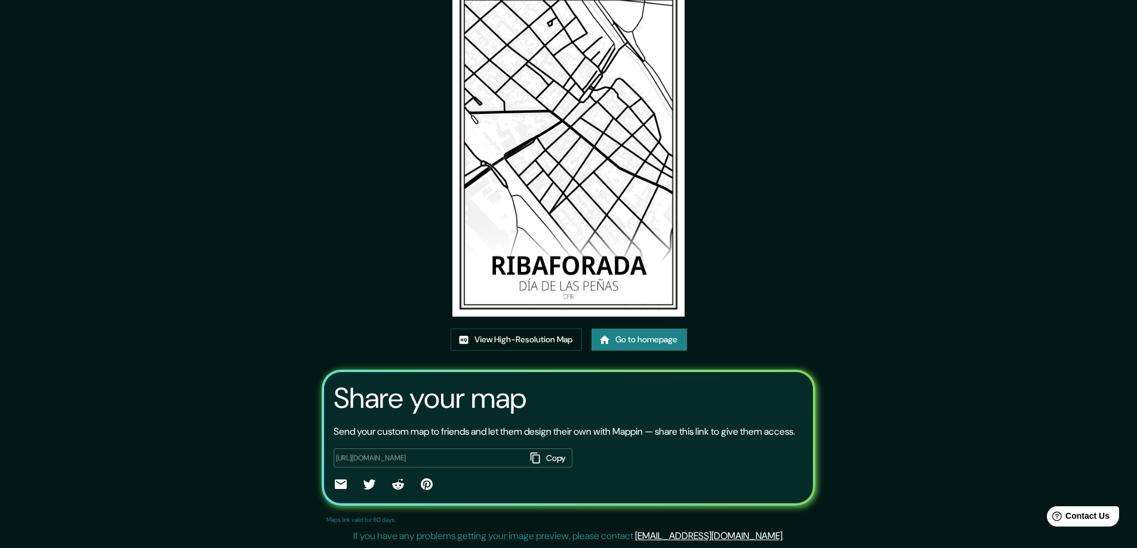
scroll to position [79, 0]
click at [551, 460] on button "Copy" at bounding box center [549, 459] width 47 height 20
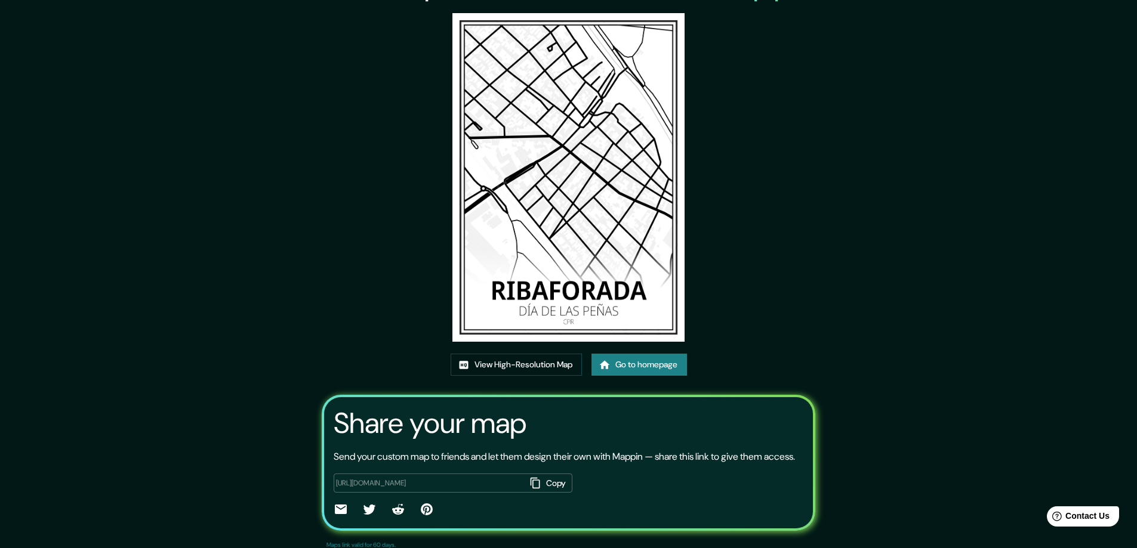
scroll to position [79, 0]
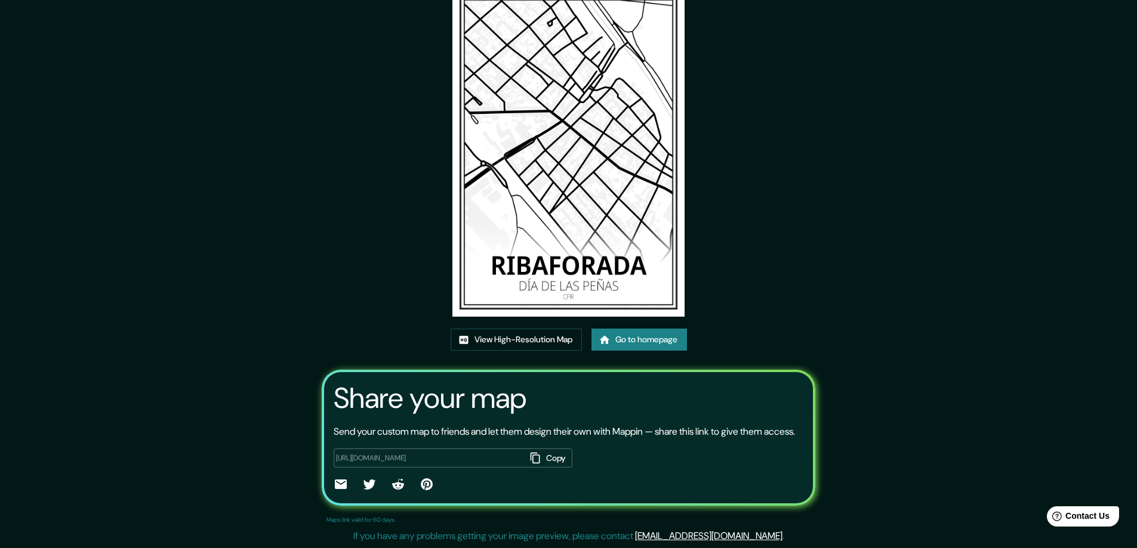
click at [338, 482] on icon at bounding box center [341, 485] width 12 height 10
